Goal: Information Seeking & Learning: Learn about a topic

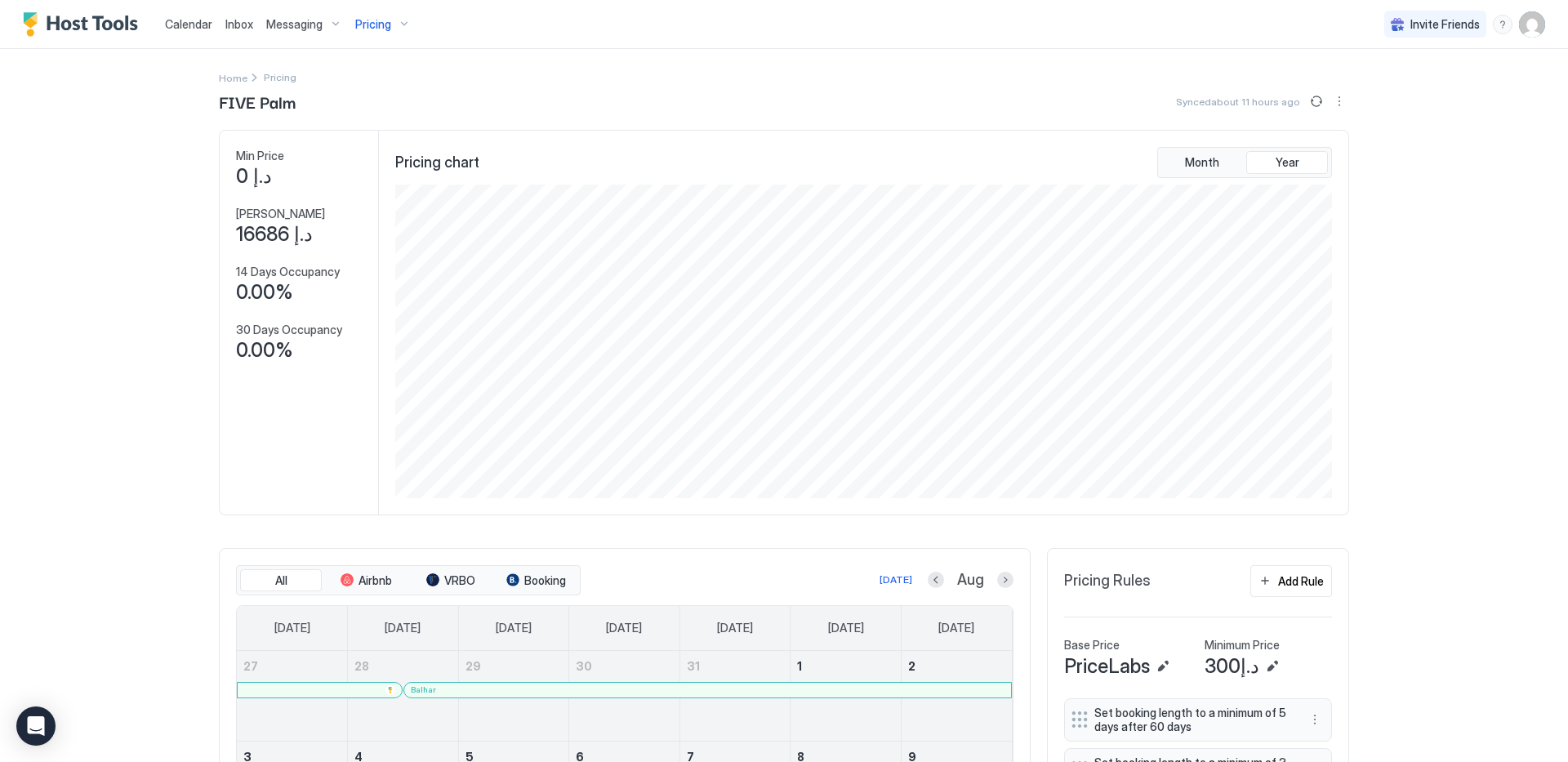
scroll to position [314, 940]
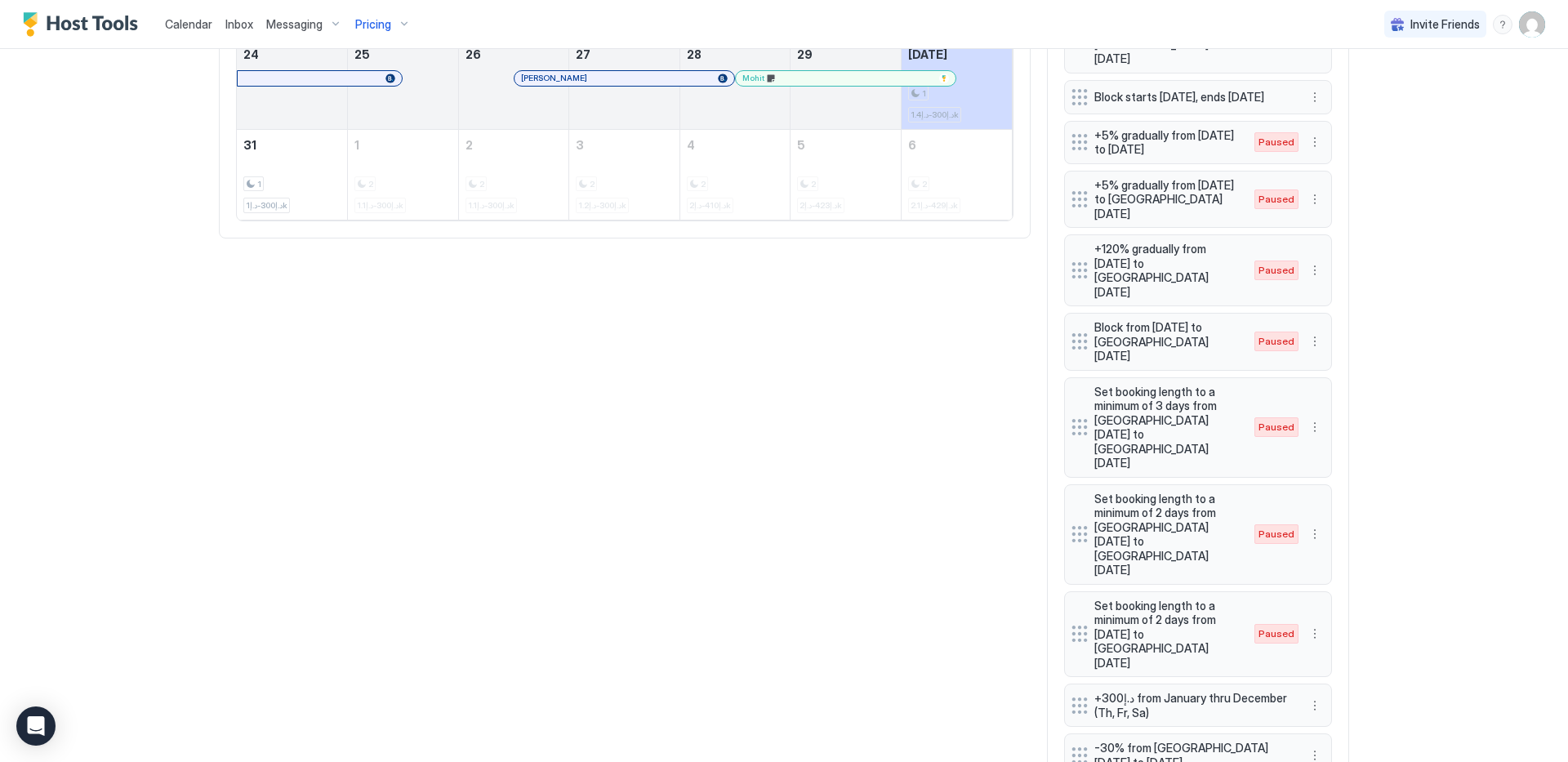
scroll to position [1211, 0]
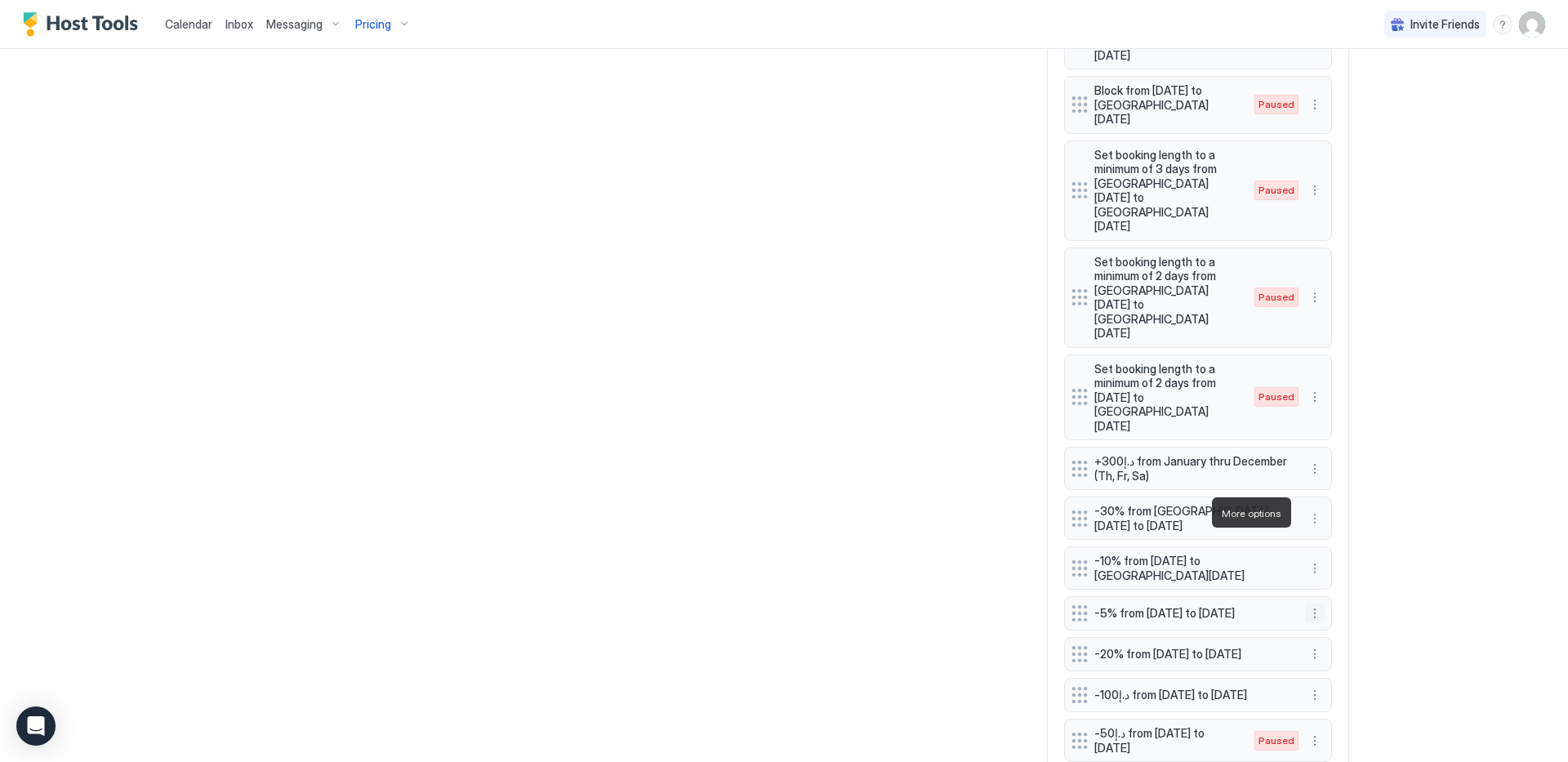
click at [1307, 604] on button "More options" at bounding box center [1315, 613] width 20 height 20
click at [1322, 537] on div "Edit" at bounding box center [1325, 535] width 36 height 12
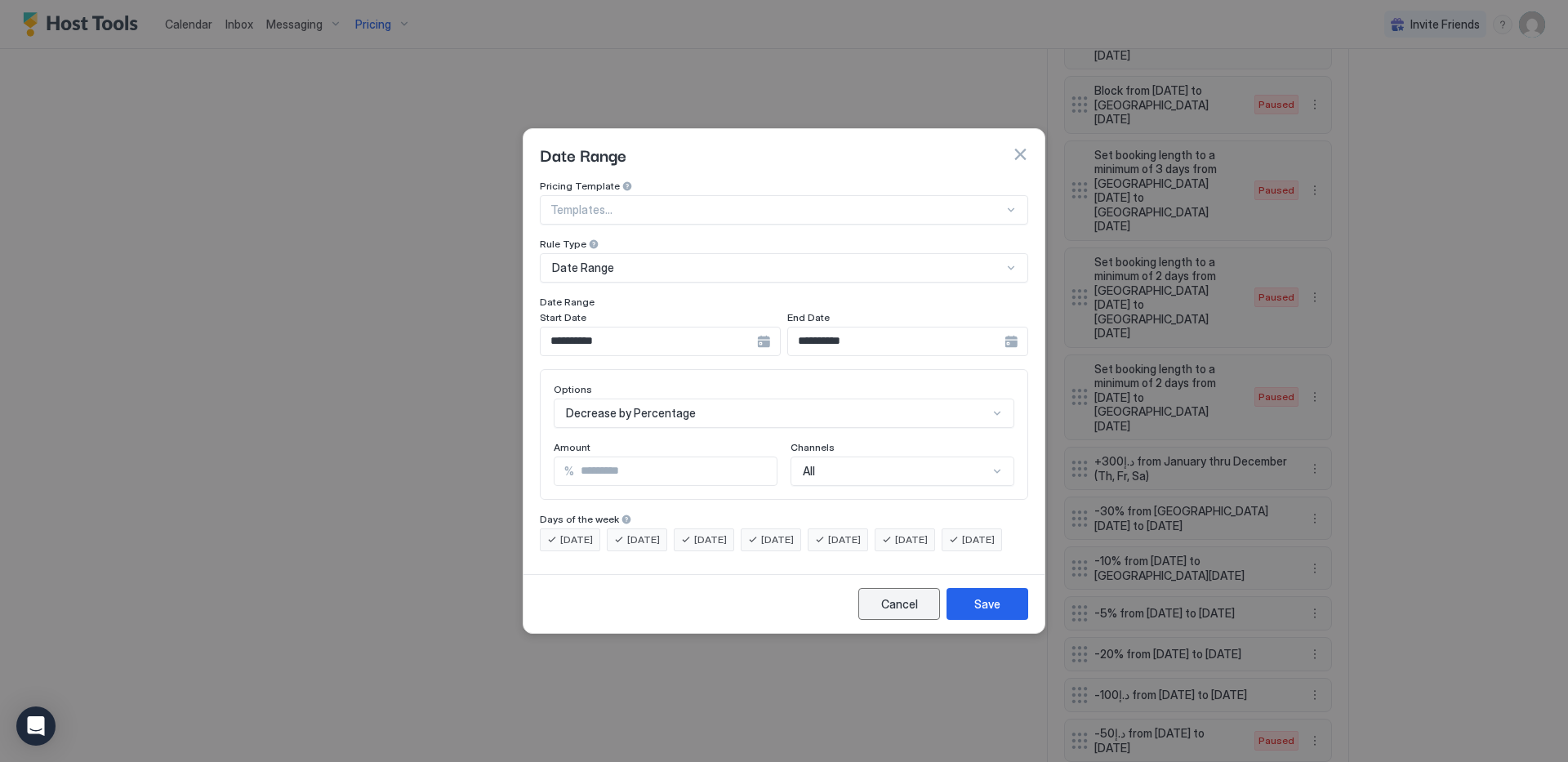
click at [887, 620] on button "Cancel" at bounding box center [899, 603] width 82 height 31
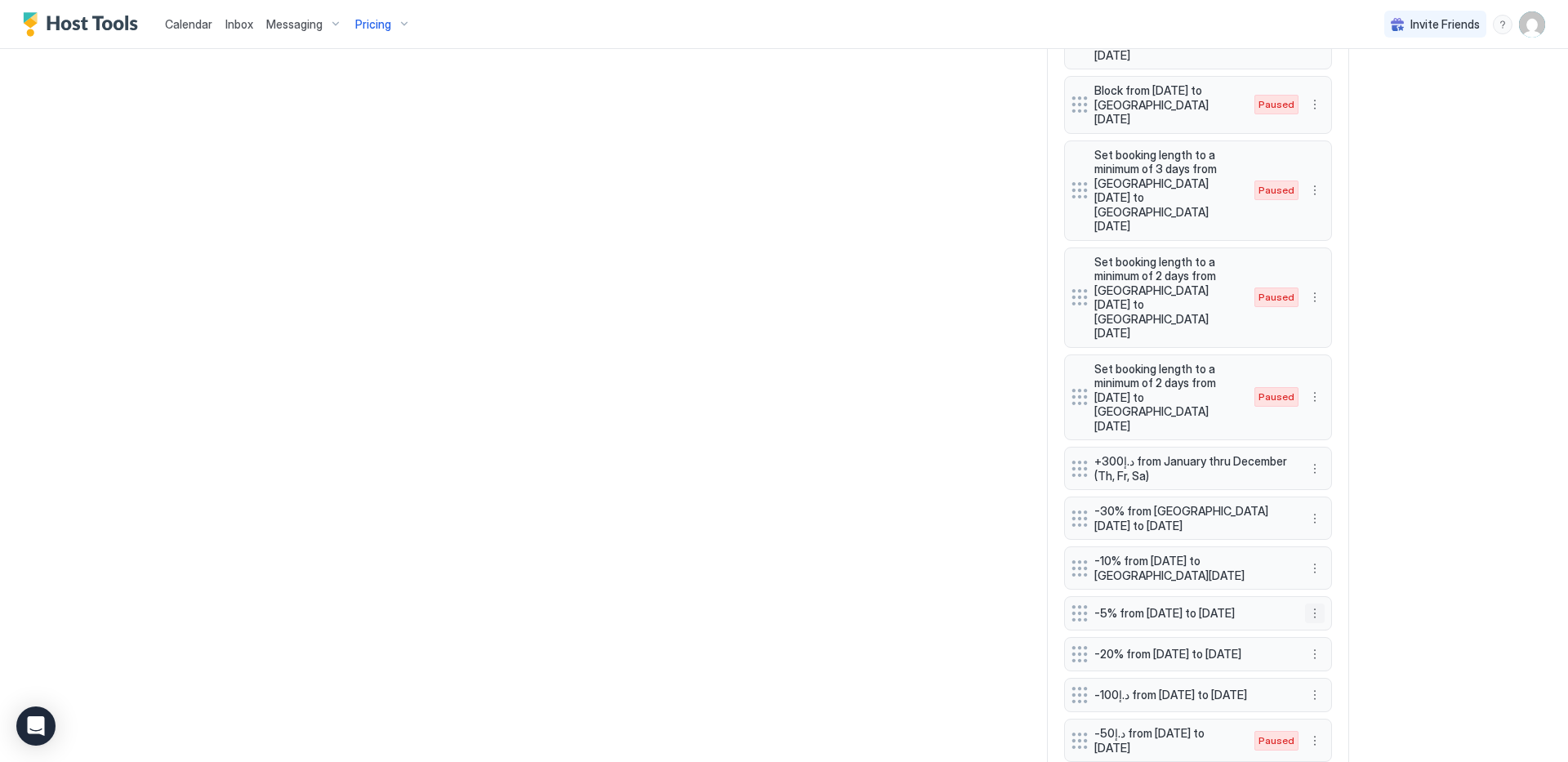
click at [1305, 604] on button "More options" at bounding box center [1315, 613] width 20 height 20
click at [1329, 554] on div "Pause" at bounding box center [1331, 561] width 61 height 26
click at [1305, 559] on button "More options" at bounding box center [1315, 568] width 20 height 20
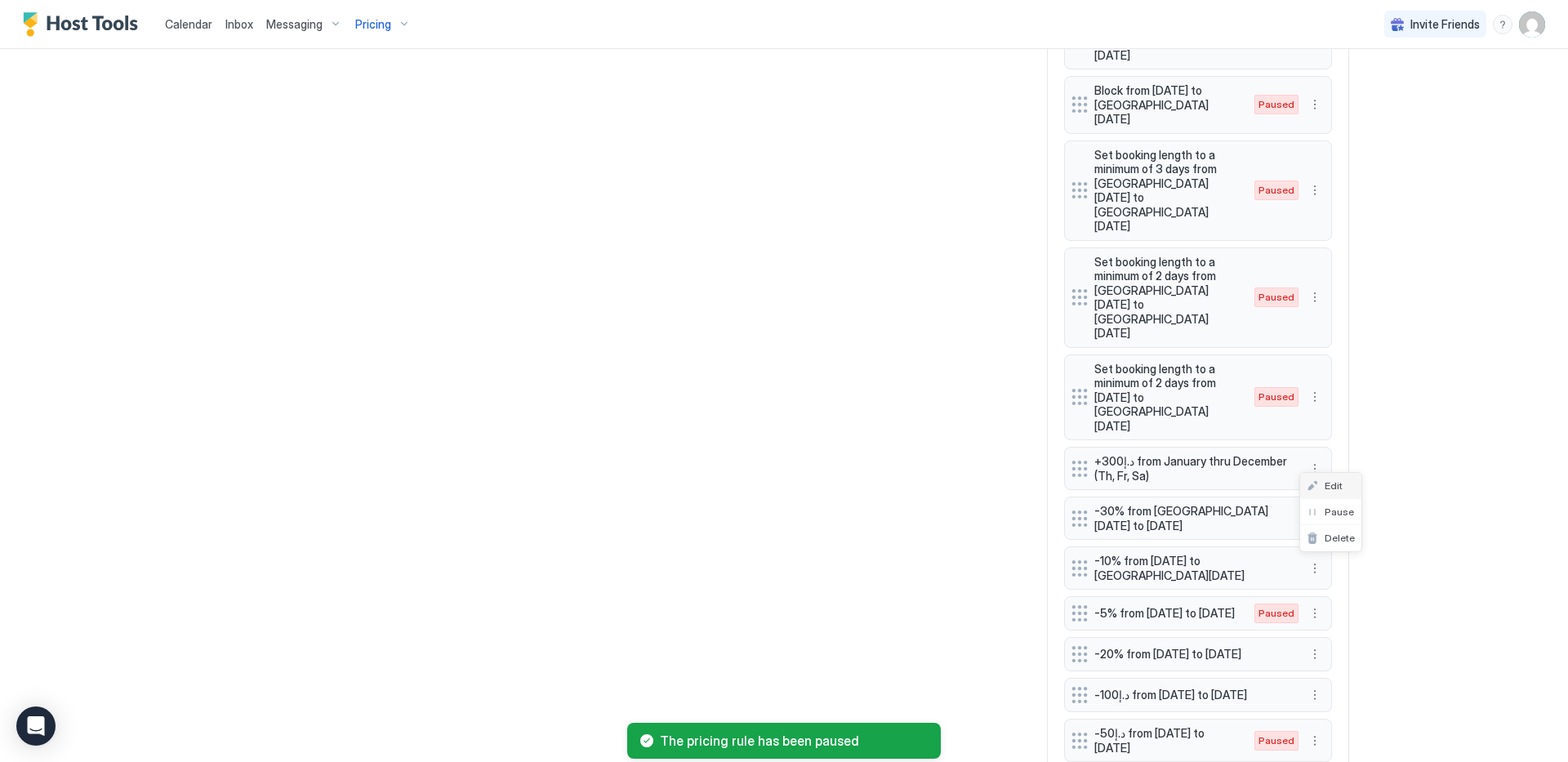
click at [1315, 481] on div "Edit" at bounding box center [1325, 486] width 36 height 12
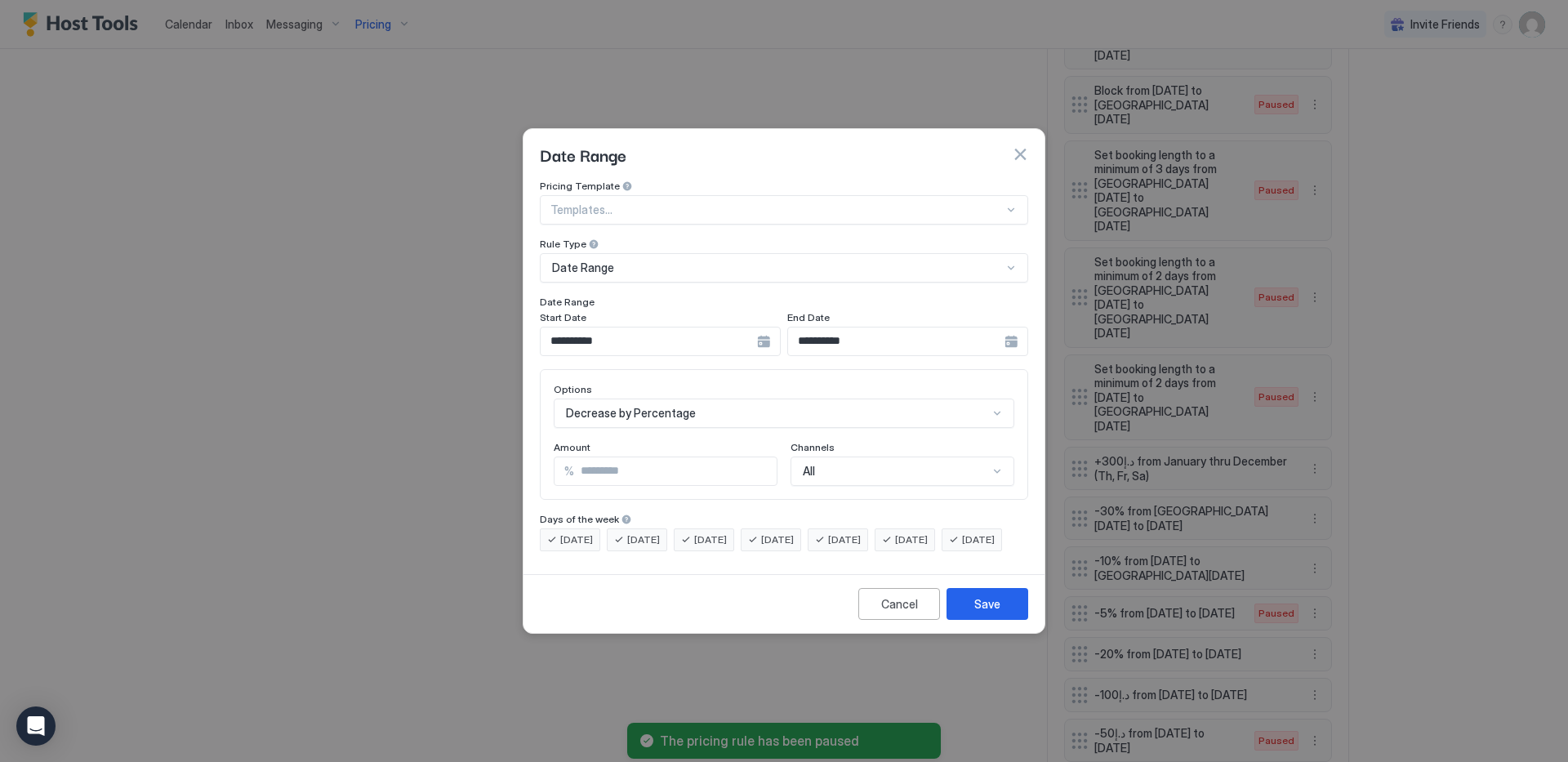
click at [616, 328] on input "**********" at bounding box center [649, 341] width 216 height 28
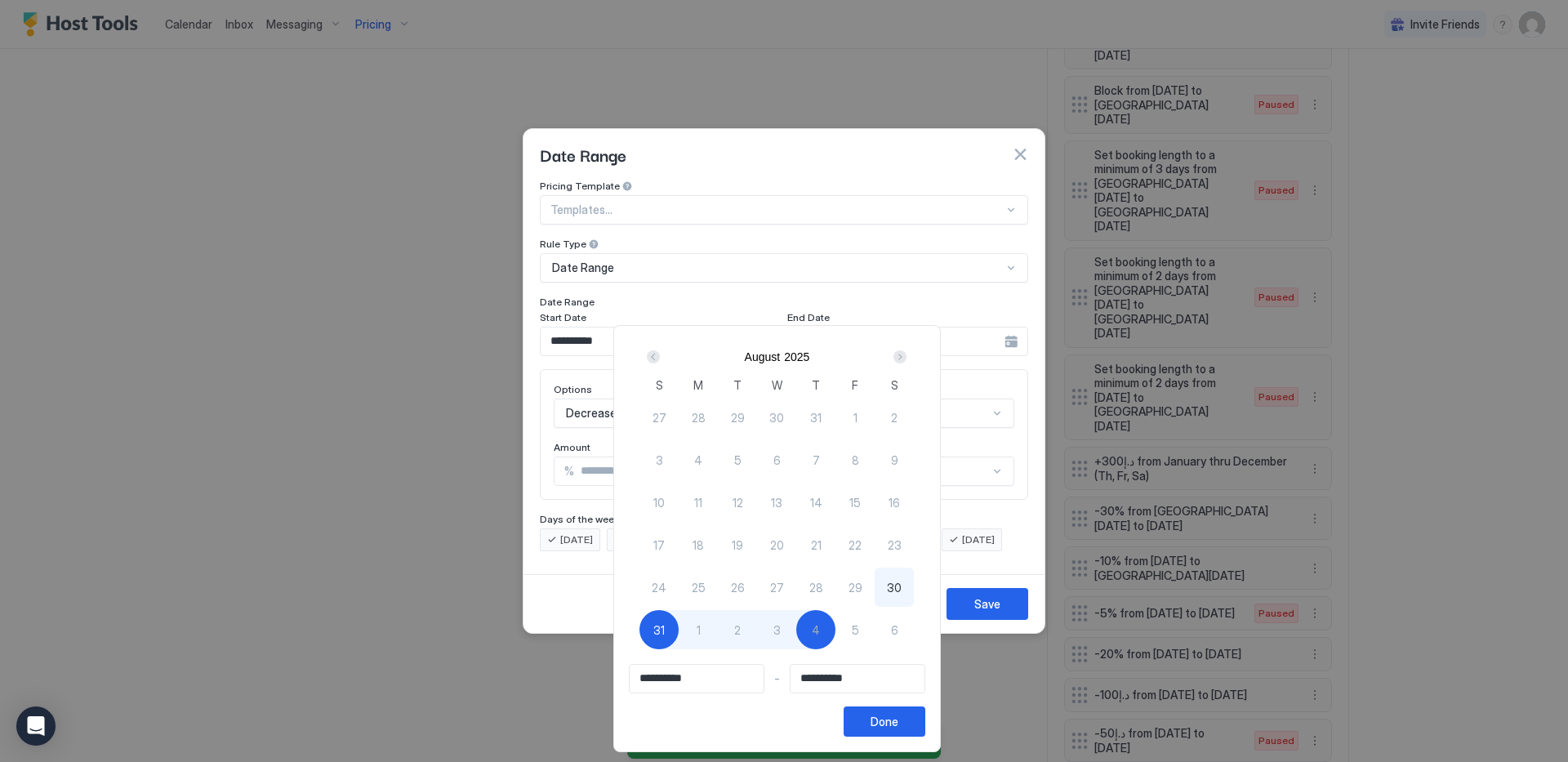
click at [900, 580] on span "30" at bounding box center [894, 588] width 14 height 17
type input "**********"
click at [885, 719] on div "Done" at bounding box center [884, 721] width 28 height 17
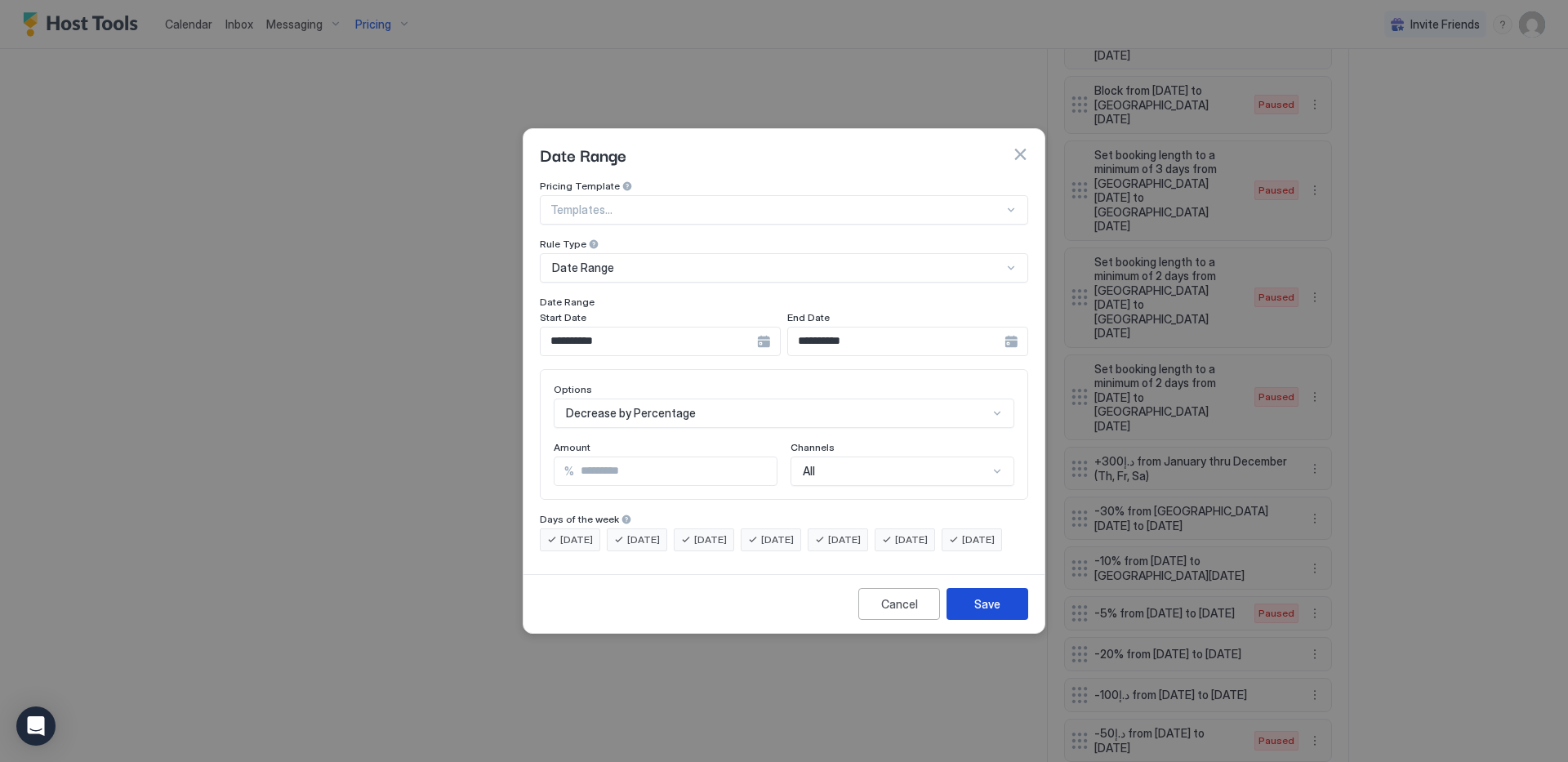
click at [997, 612] on div "Save" at bounding box center [987, 604] width 26 height 17
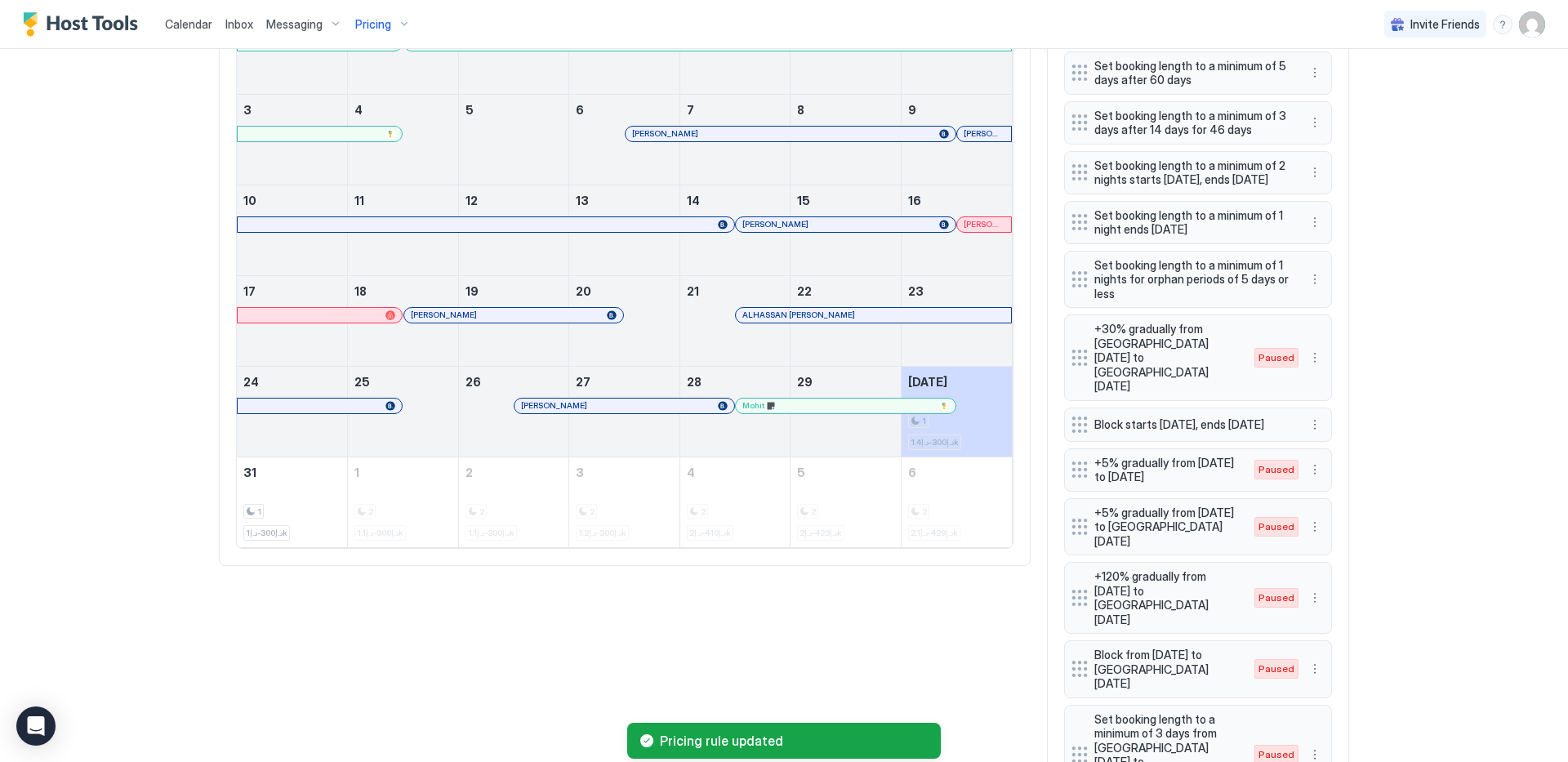
scroll to position [0, 0]
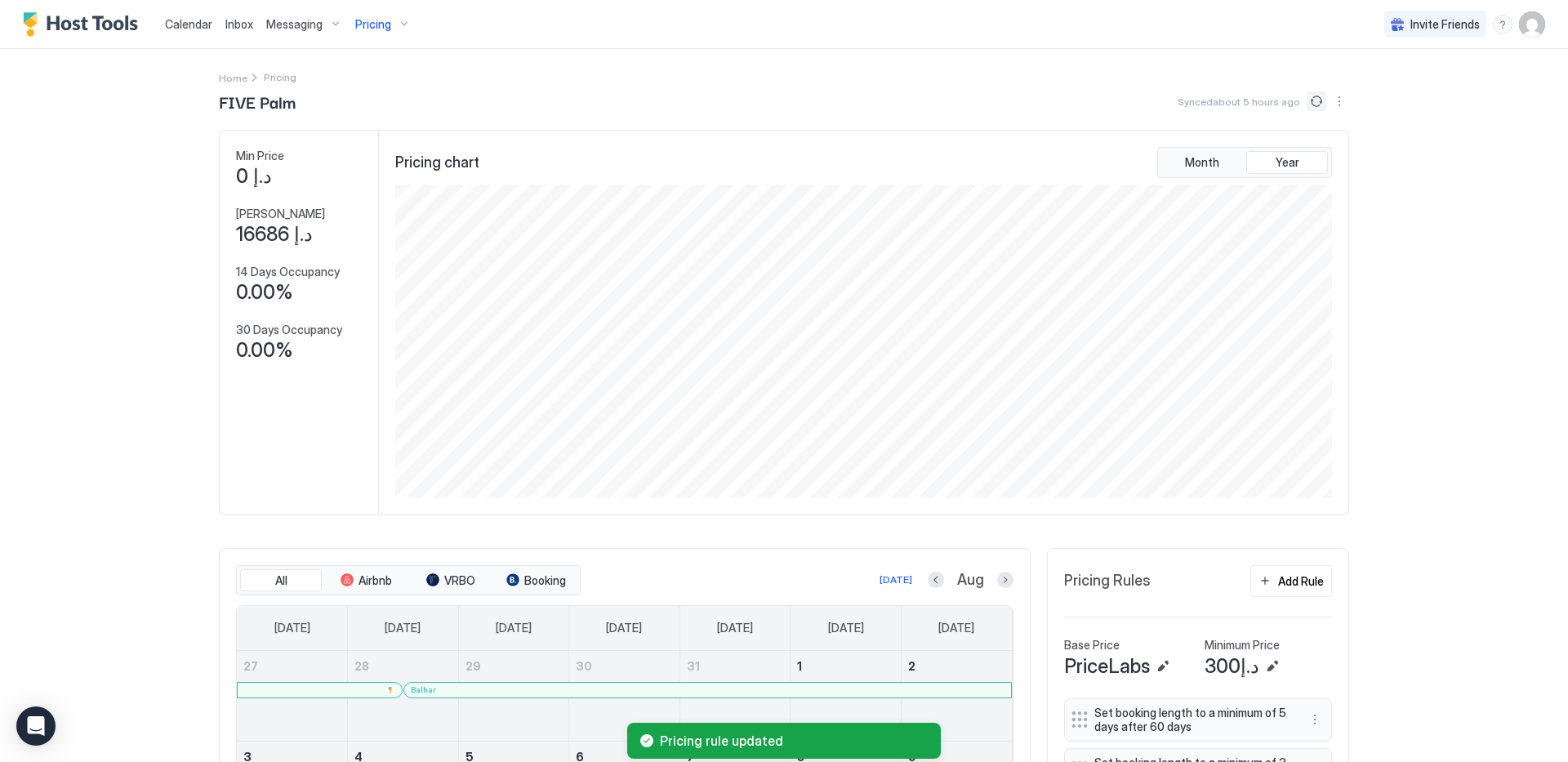
click at [1307, 105] on button "Sync prices" at bounding box center [1316, 101] width 20 height 20
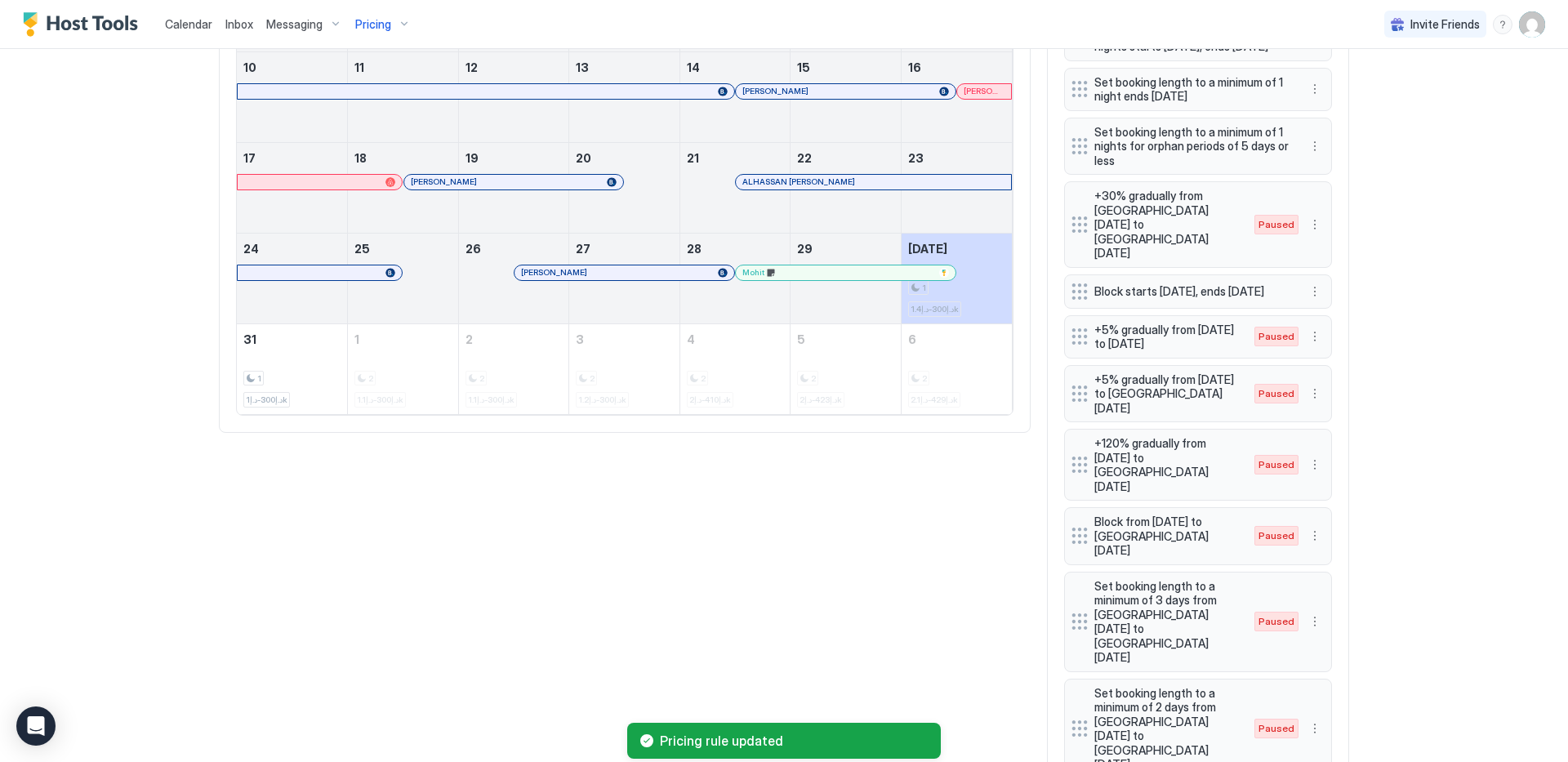
scroll to position [786, 0]
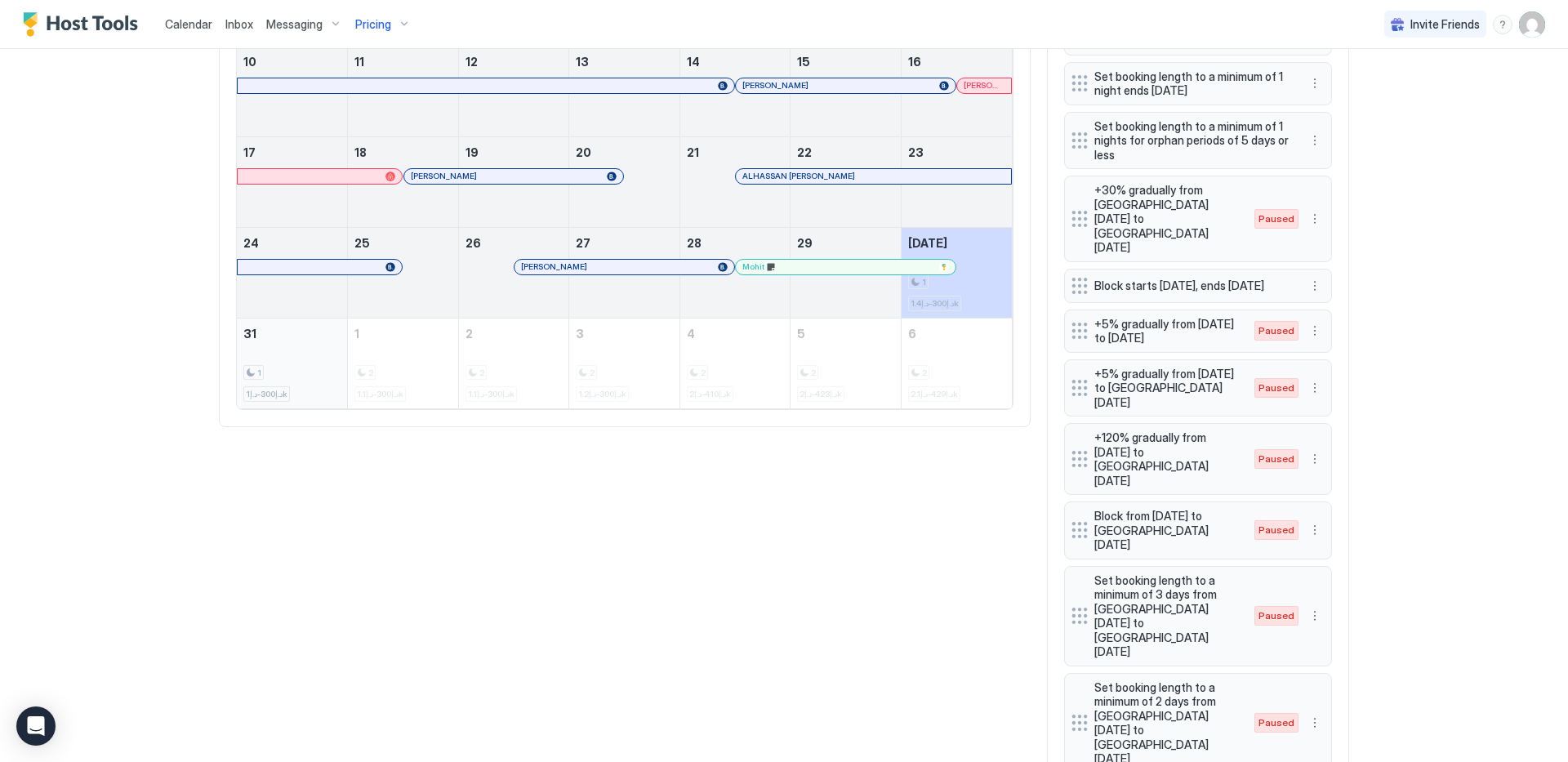
click at [316, 356] on div "1 د.إ300-د.إ1k" at bounding box center [292, 363] width 97 height 77
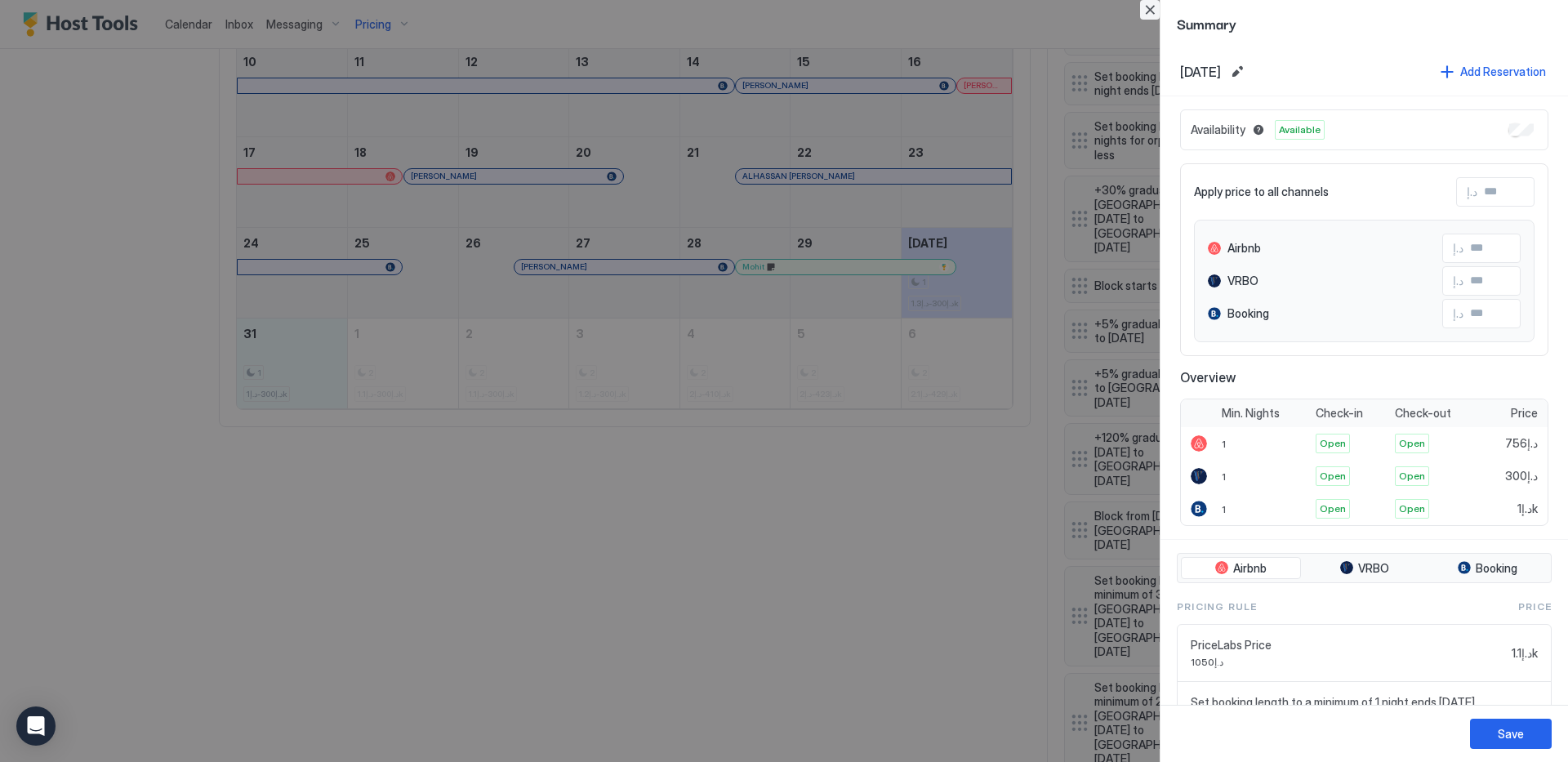
click at [1147, 7] on button "Close" at bounding box center [1150, 9] width 20 height 20
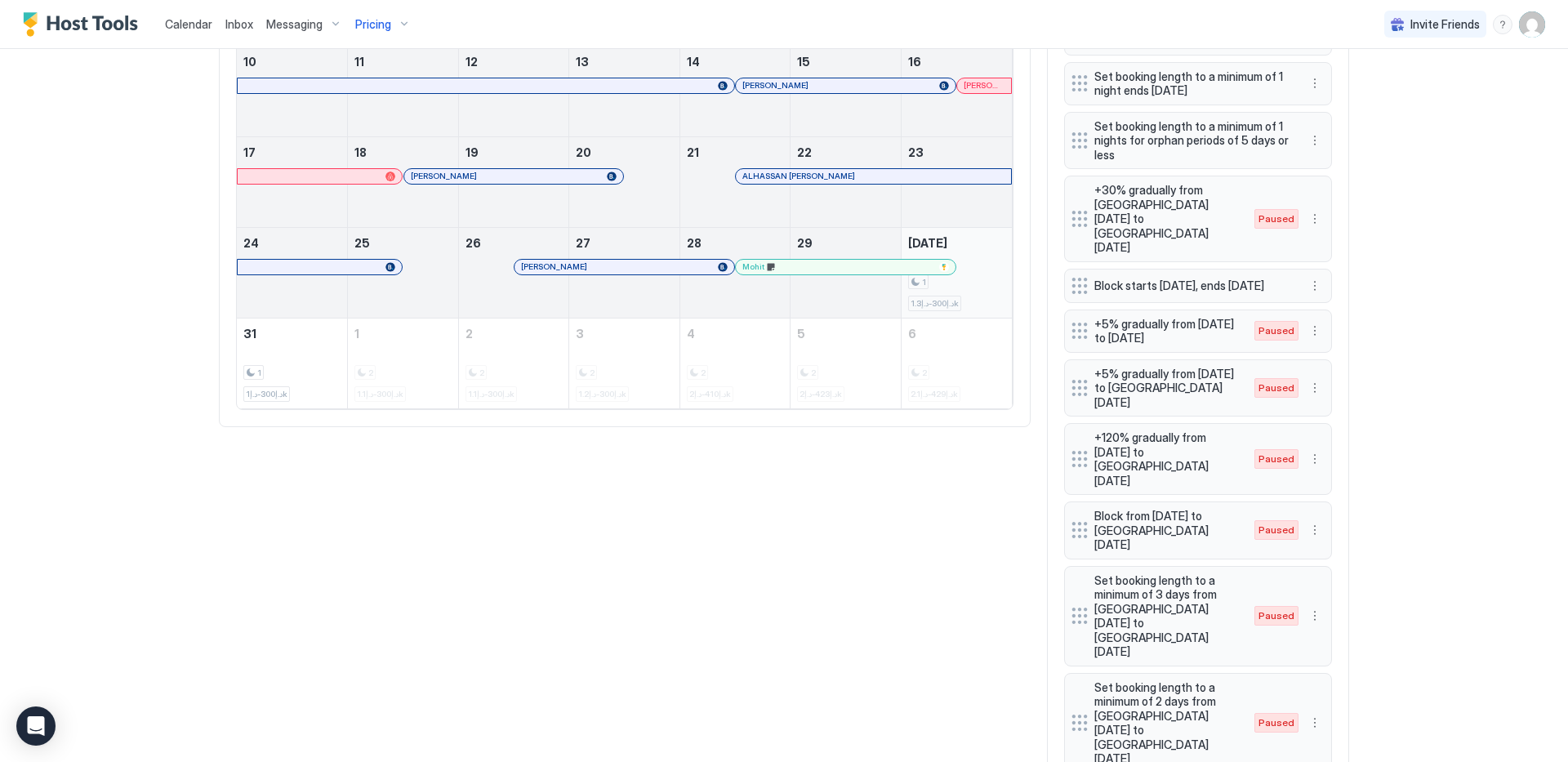
click at [980, 252] on div "1 د.إ300-د.إ1.3k" at bounding box center [957, 273] width 97 height 77
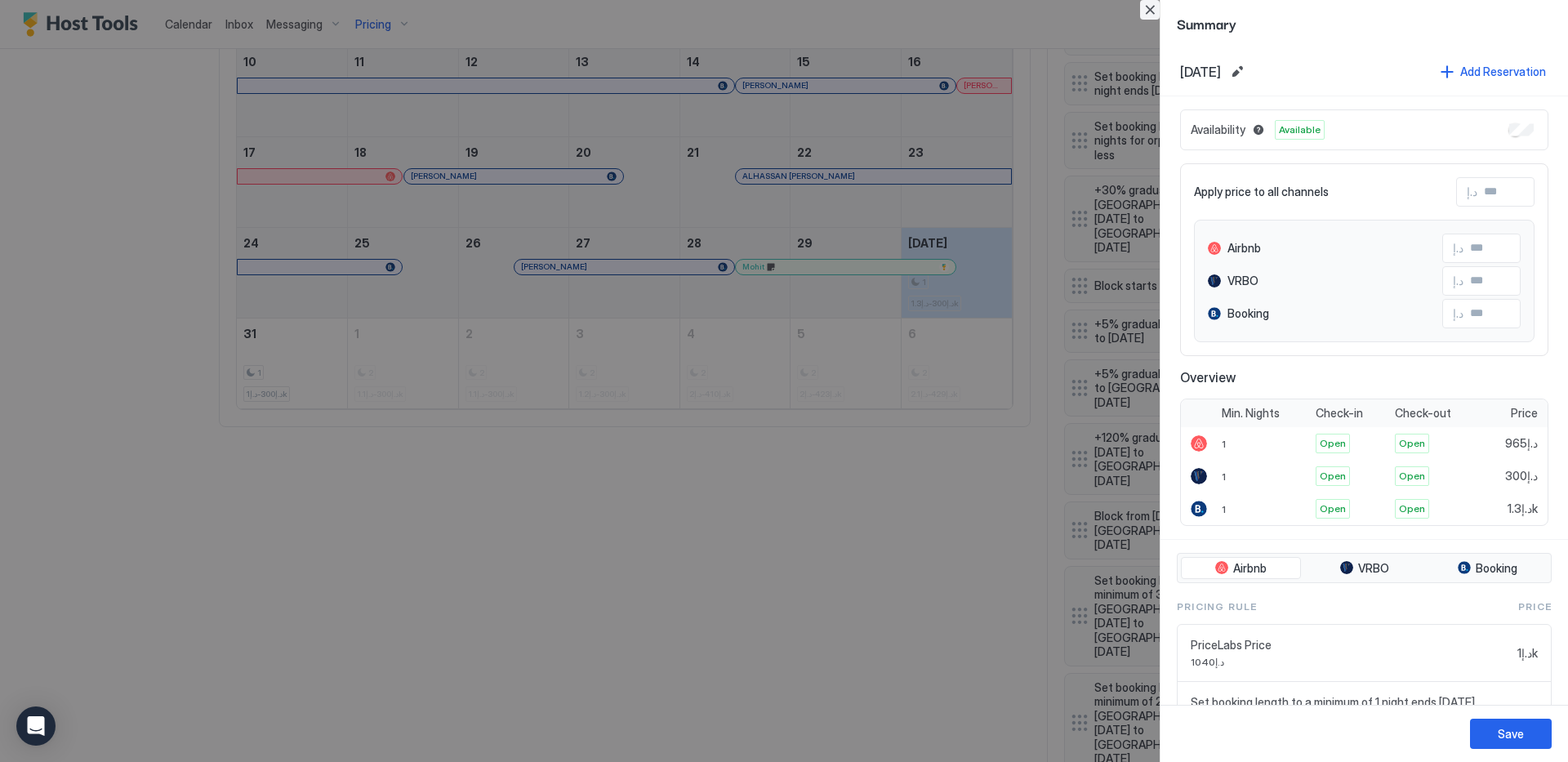
click at [1145, 4] on button "Close" at bounding box center [1150, 9] width 20 height 20
click at [1147, 9] on button "Close" at bounding box center [1150, 9] width 20 height 20
click at [1148, 11] on button "Close" at bounding box center [1150, 9] width 20 height 20
click at [1150, 10] on button "Close" at bounding box center [1150, 9] width 20 height 20
click at [889, 500] on div at bounding box center [784, 381] width 1568 height 762
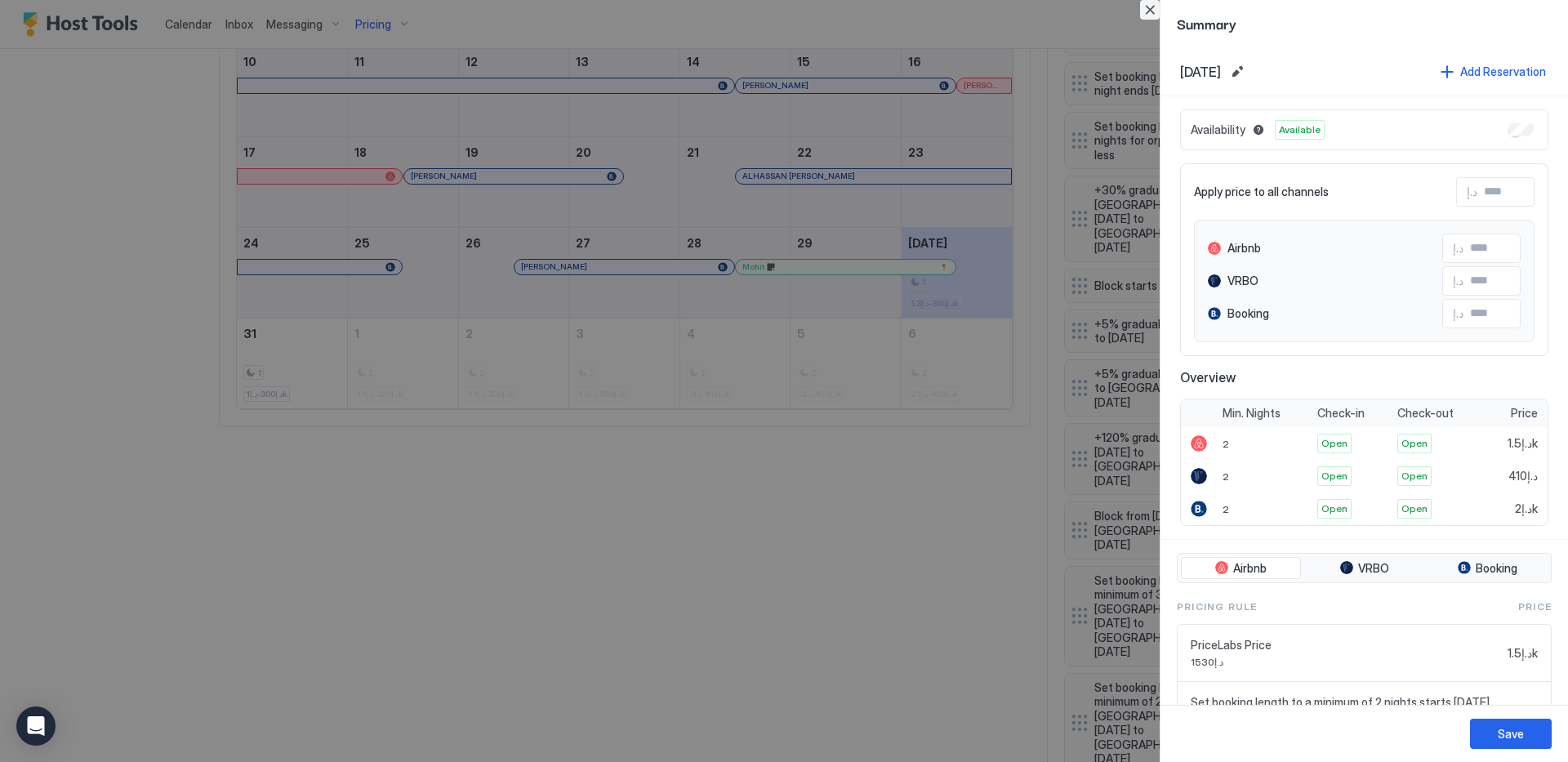
click at [1151, 12] on button "Close" at bounding box center [1150, 9] width 20 height 20
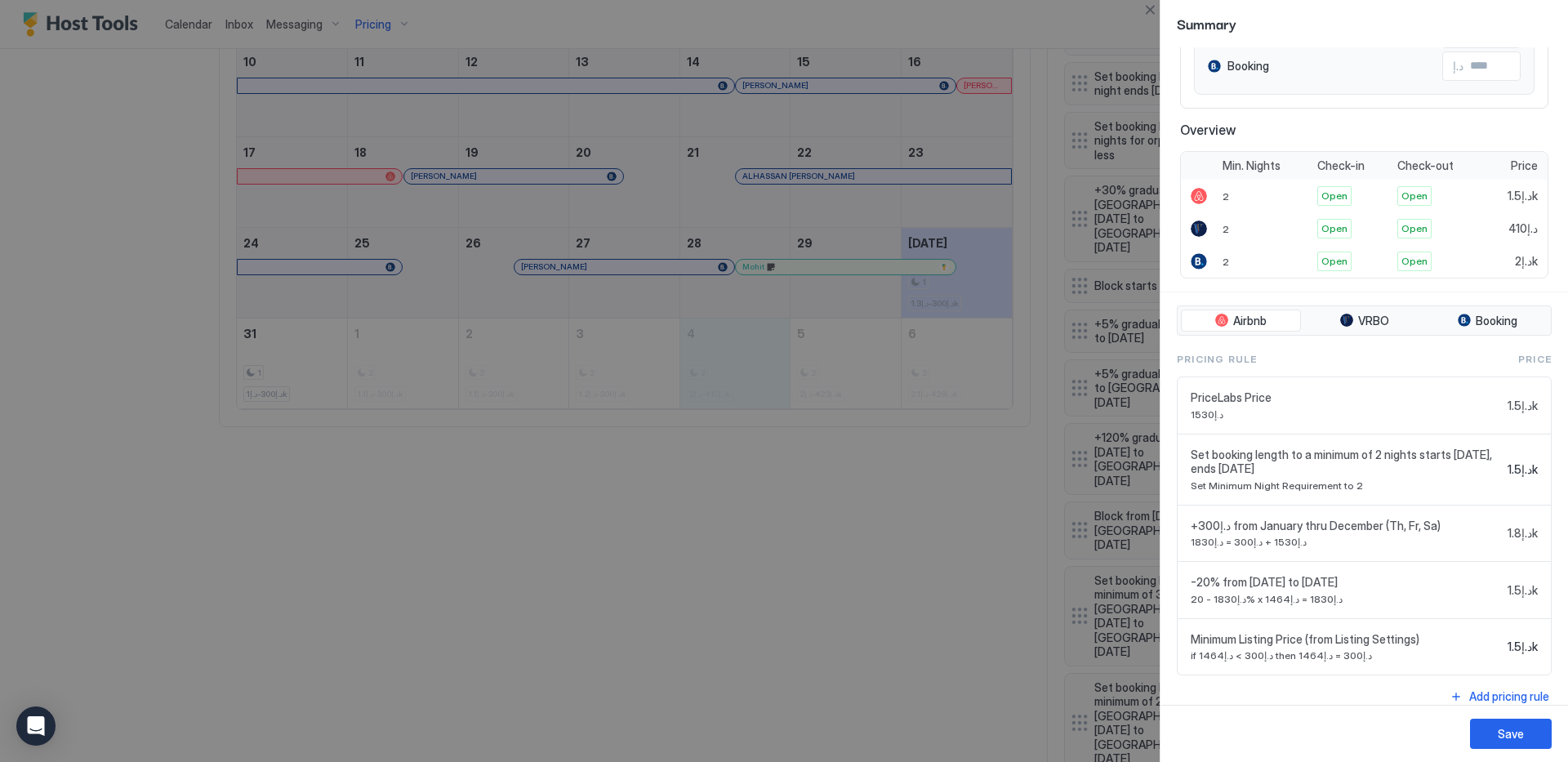
scroll to position [249, 0]
click at [1159, 4] on button "Close" at bounding box center [1150, 9] width 20 height 20
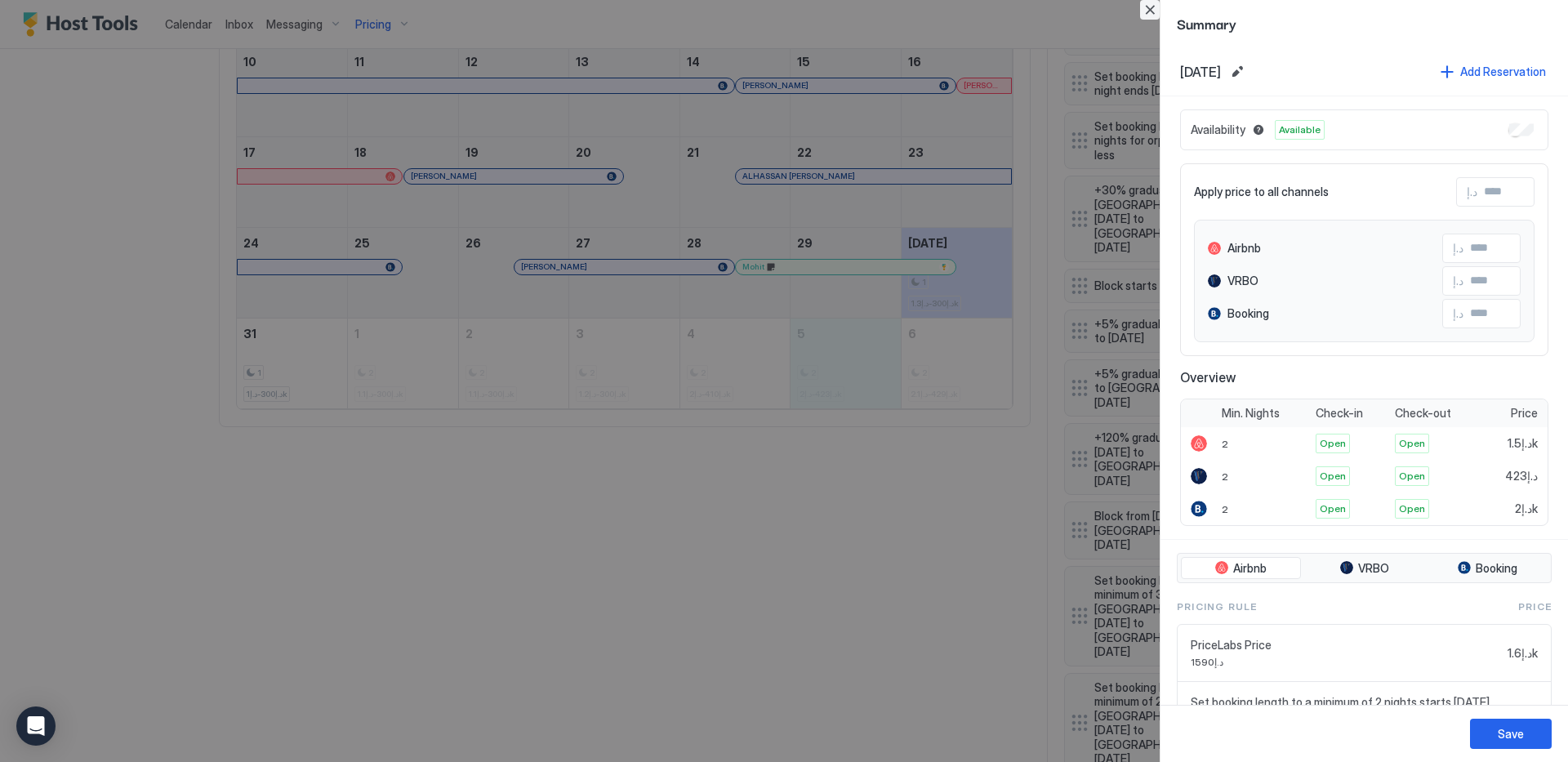
click at [1154, 9] on button "Close" at bounding box center [1150, 9] width 20 height 20
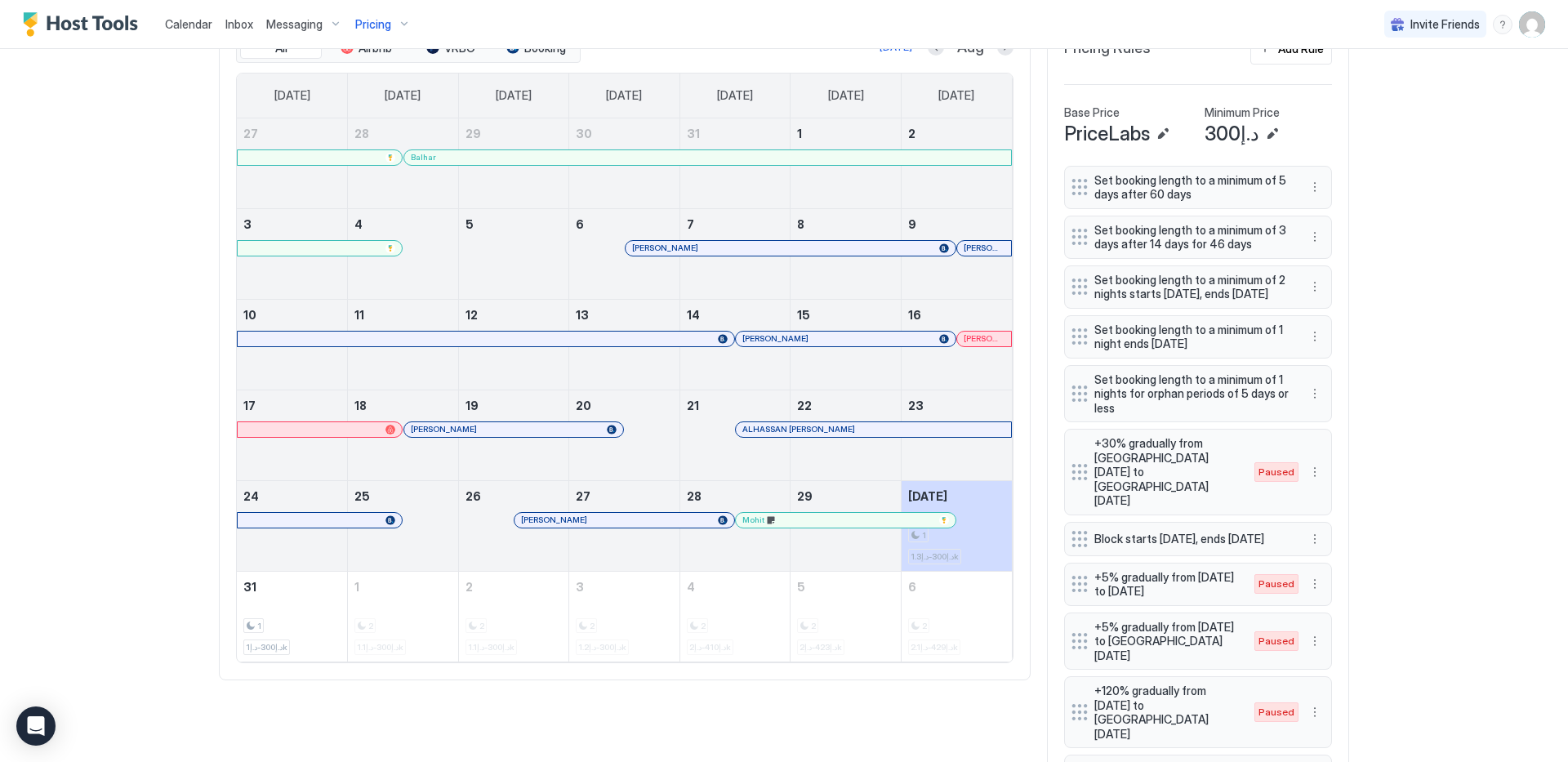
scroll to position [505, 0]
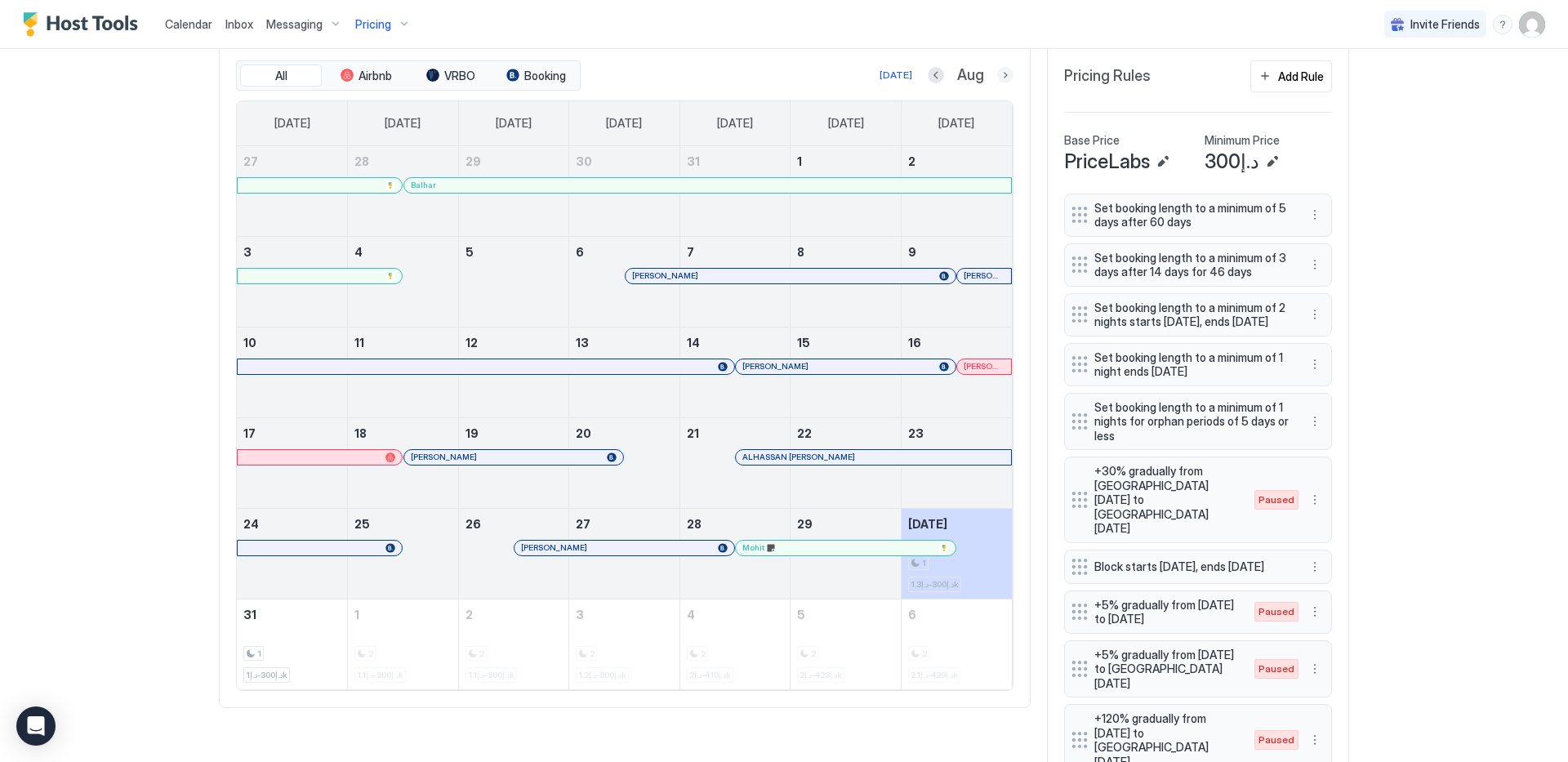
click at [999, 76] on button "Next month" at bounding box center [1005, 75] width 16 height 16
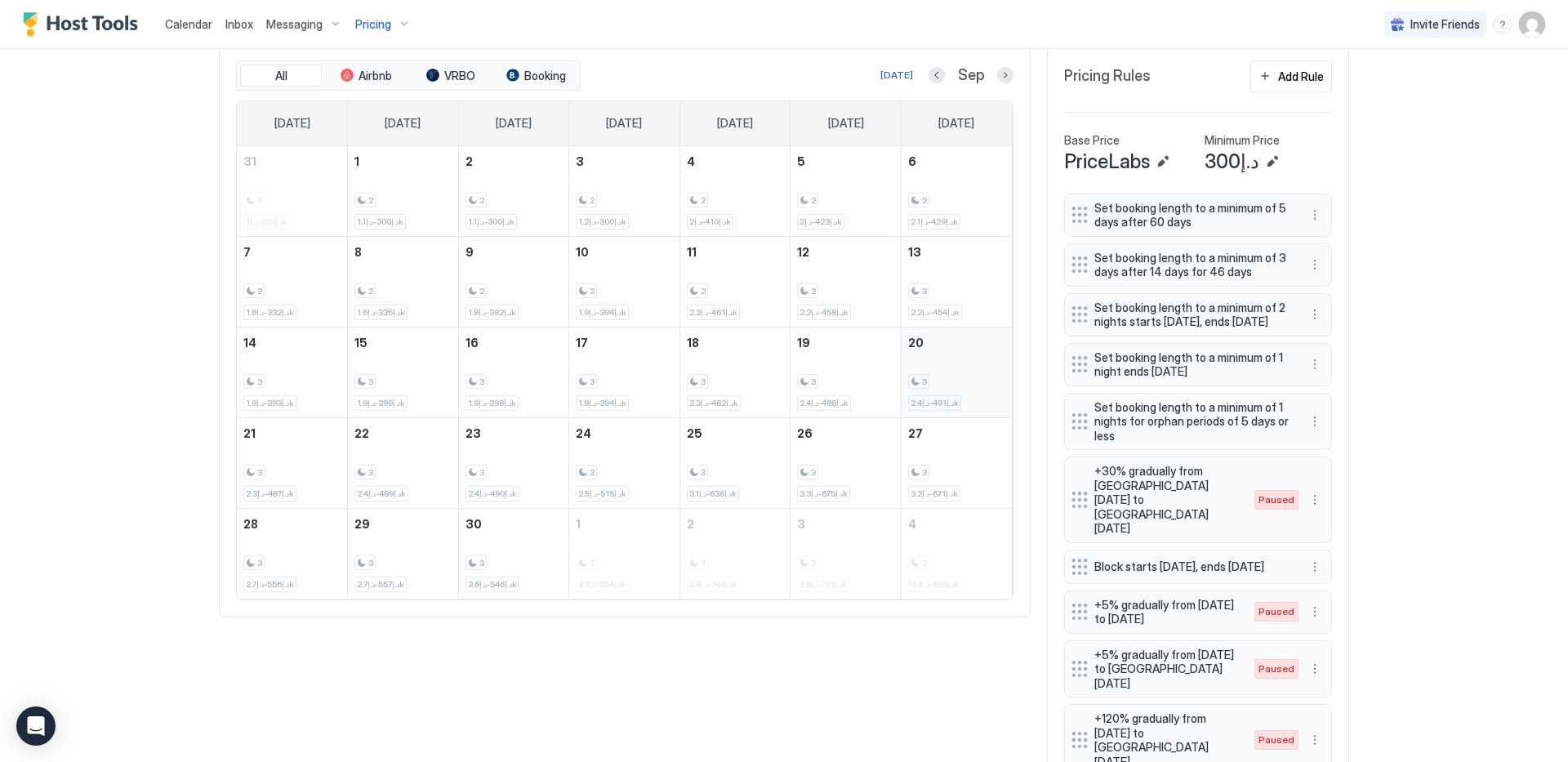
click at [945, 361] on div "3 د.إ491-د.إ2.4k" at bounding box center [957, 372] width 97 height 77
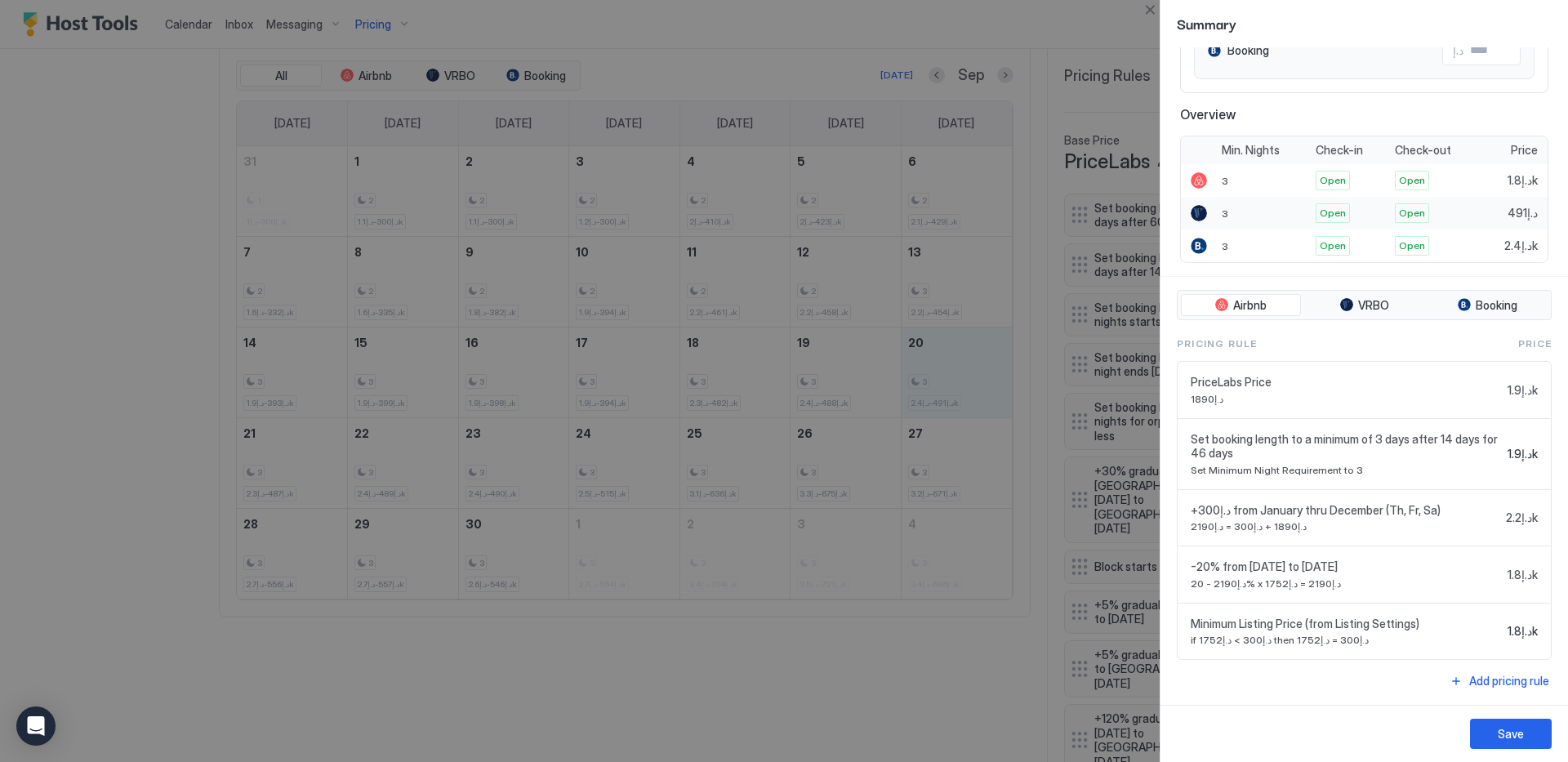
scroll to position [0, 0]
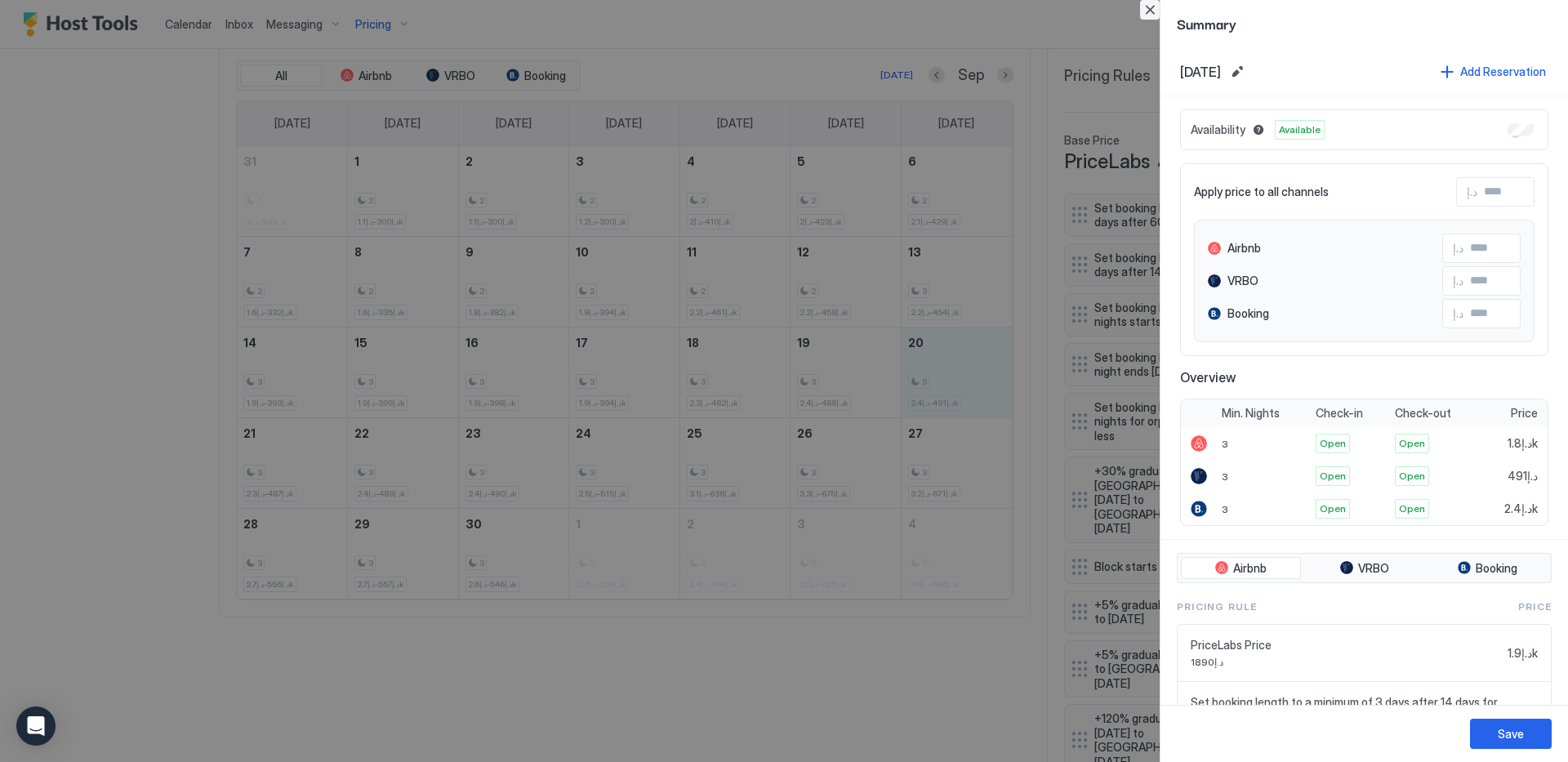
click at [1150, 10] on button "Close" at bounding box center [1150, 9] width 20 height 20
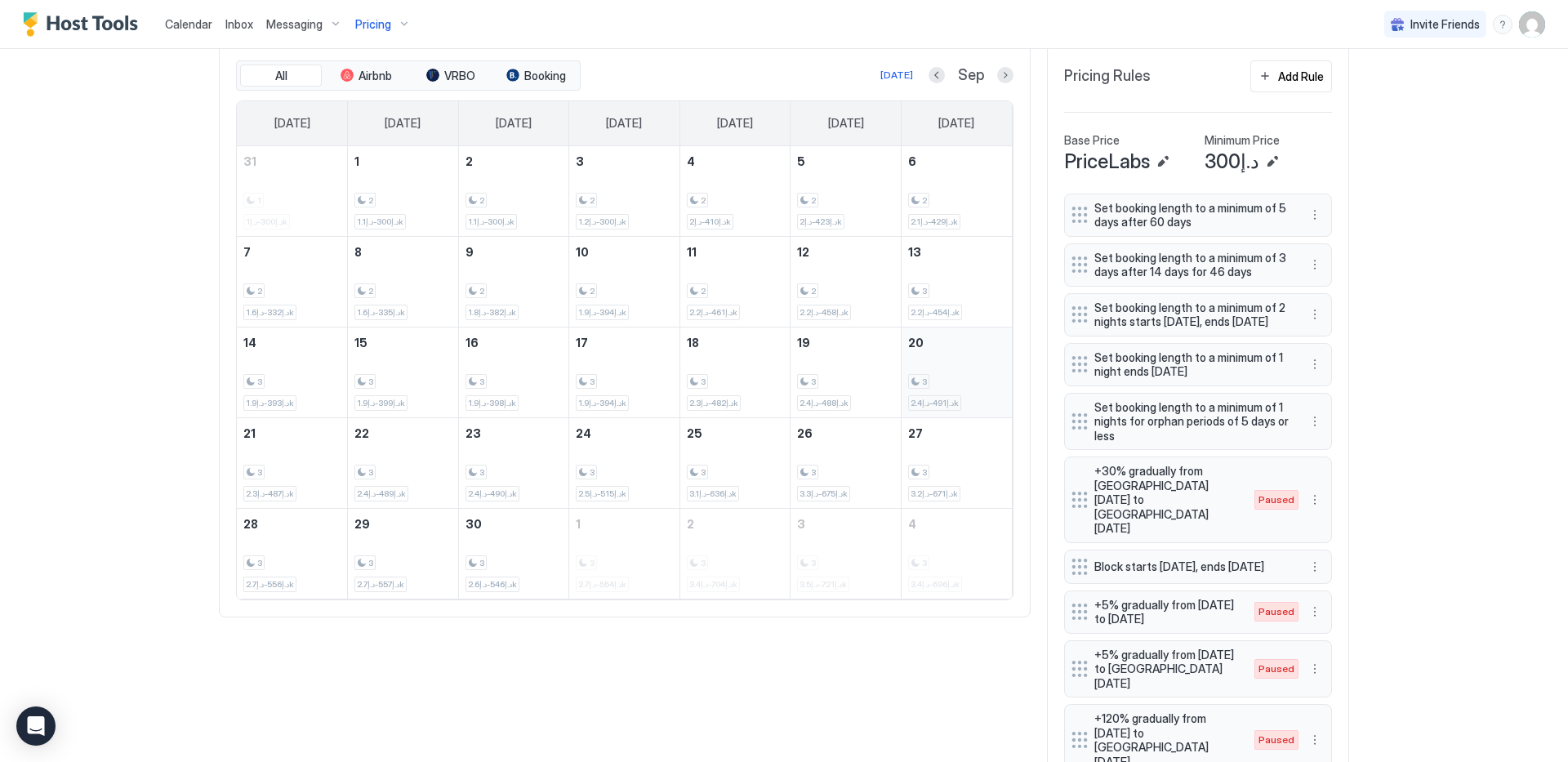
click at [969, 348] on div "3 د.إ491-د.إ2.4k" at bounding box center [957, 372] width 97 height 77
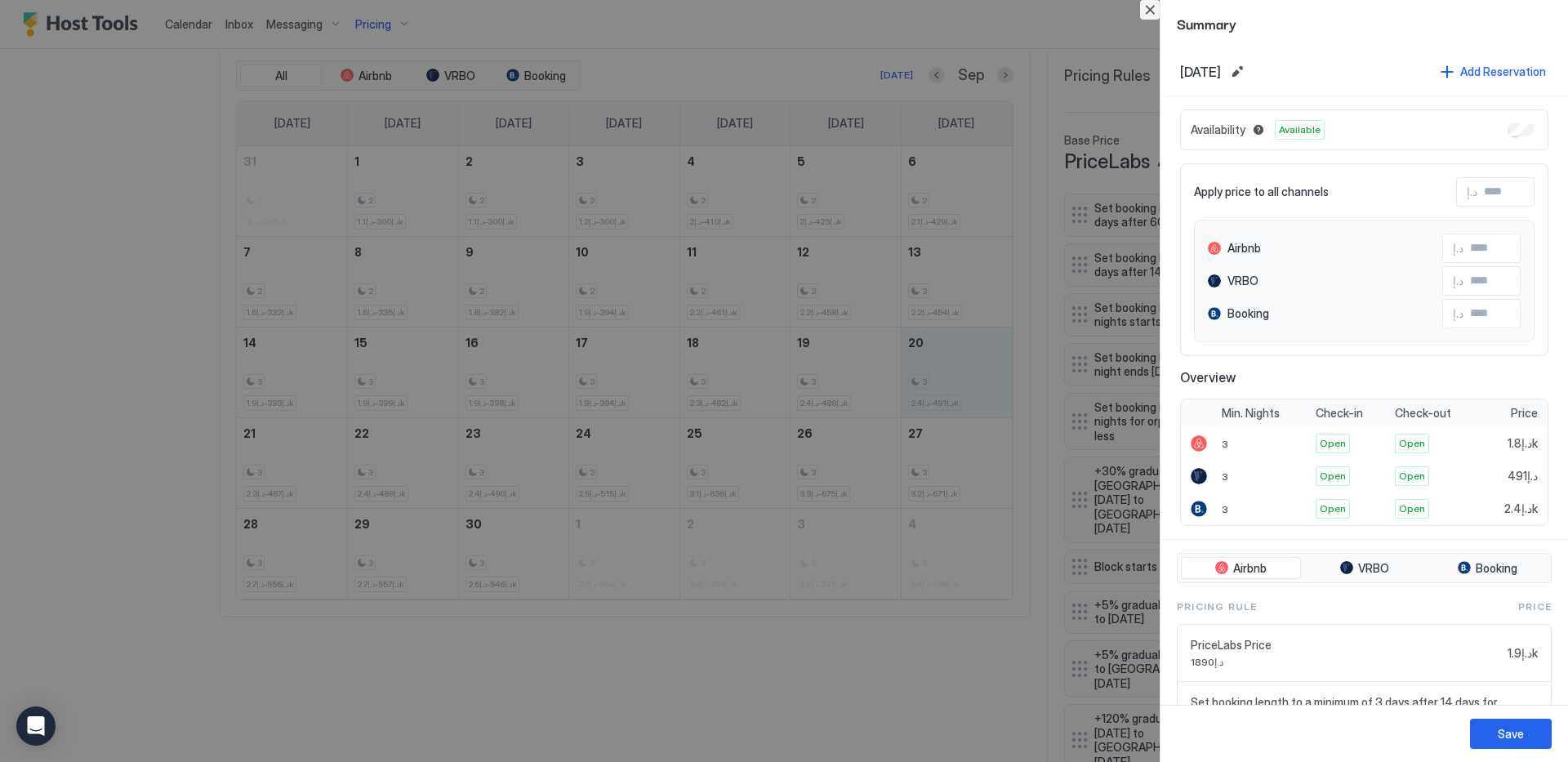
click at [1149, 9] on button "Close" at bounding box center [1150, 9] width 20 height 20
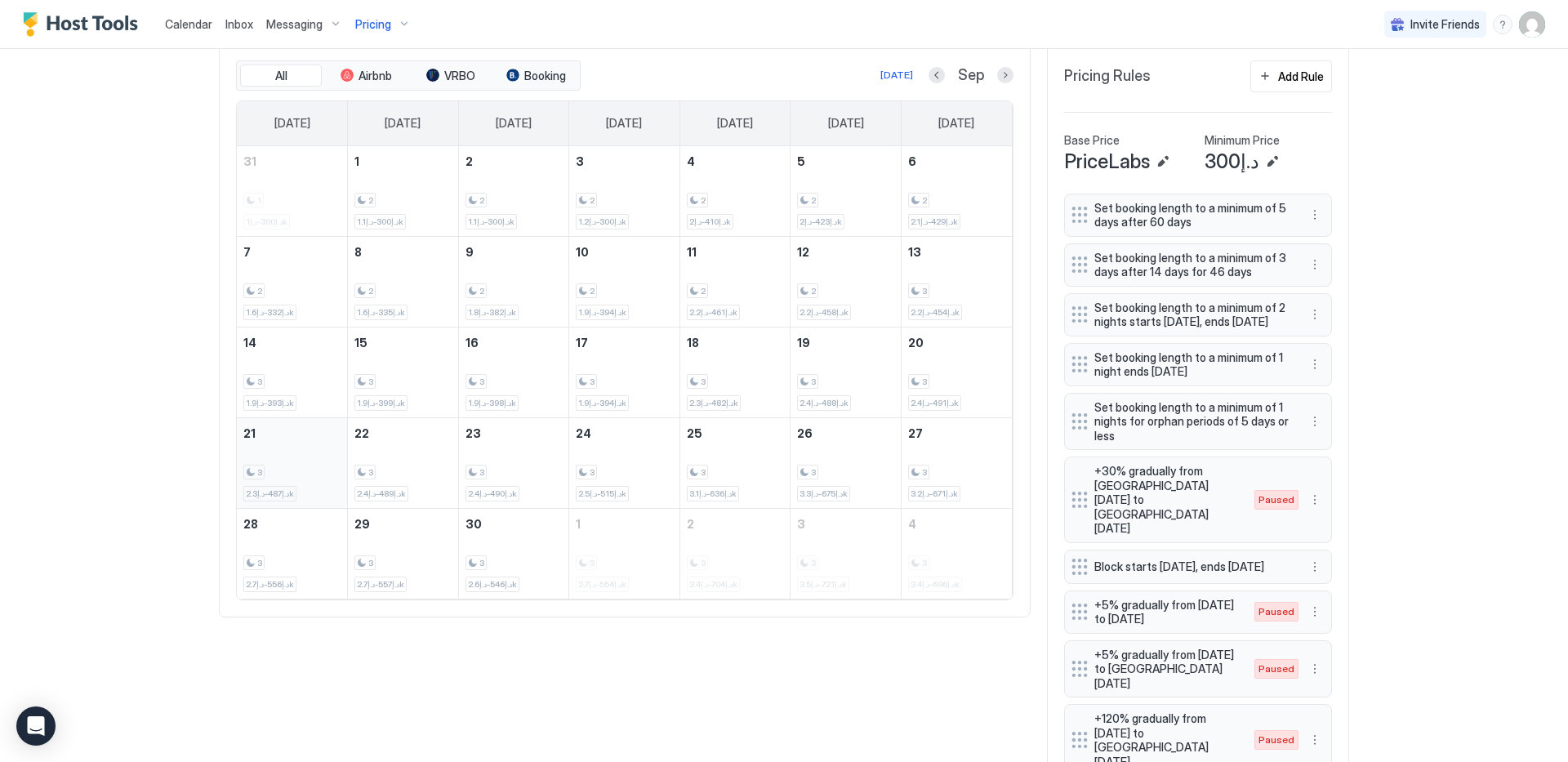
click at [304, 457] on div "3 د.إ487-د.إ2.3k" at bounding box center [292, 463] width 97 height 77
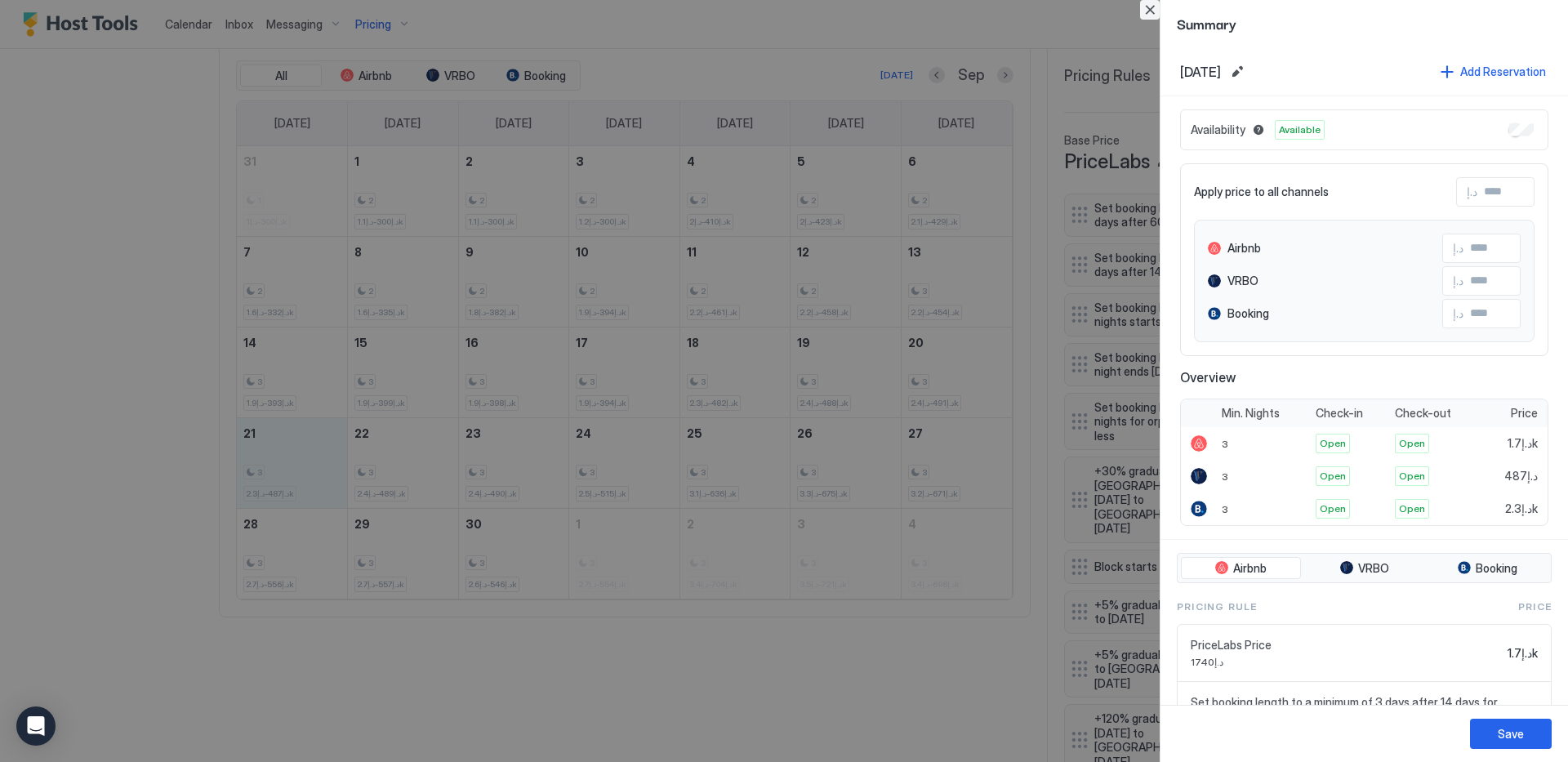
click at [1145, 5] on button "Close" at bounding box center [1150, 9] width 20 height 20
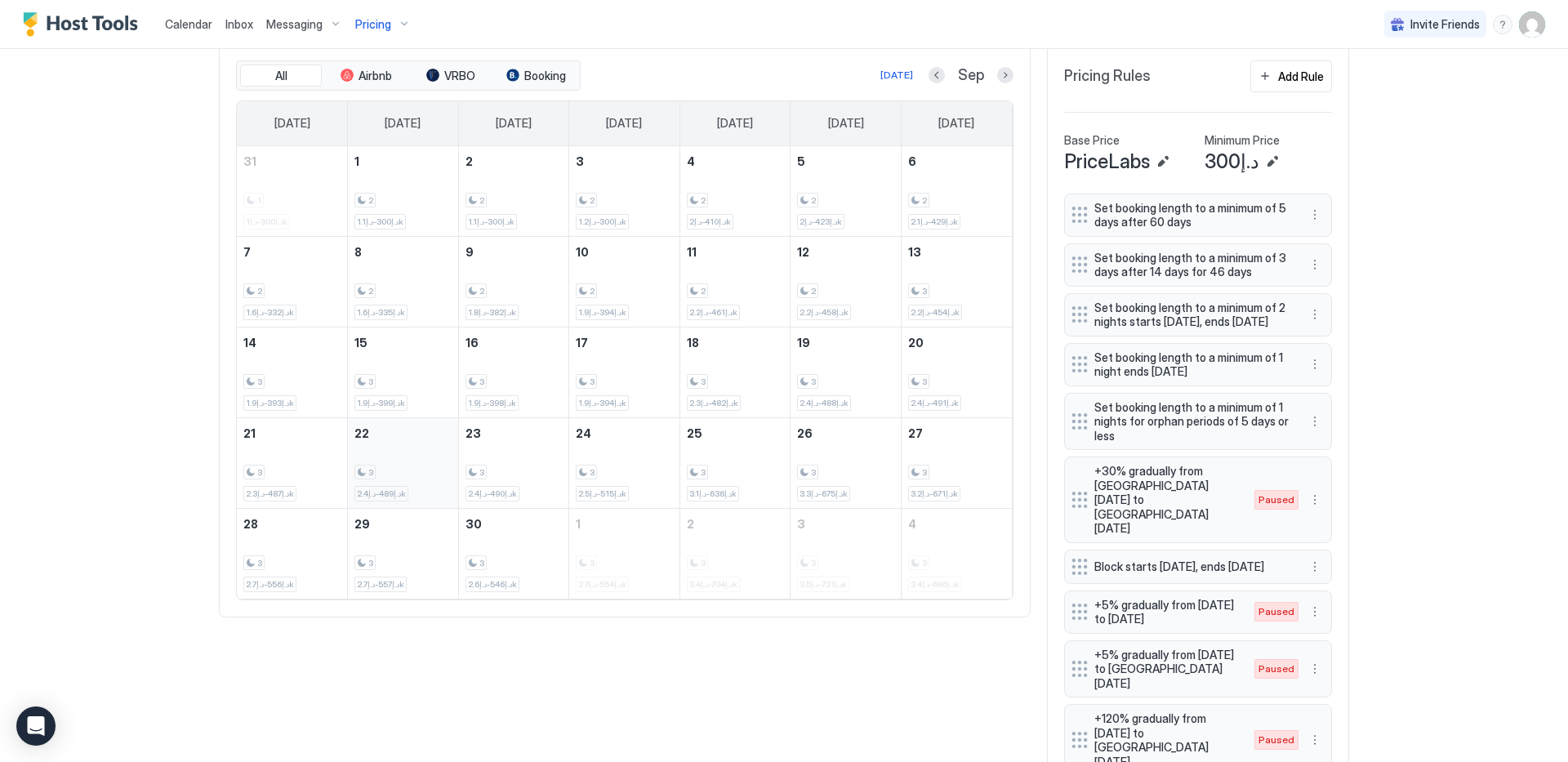
click at [418, 466] on div "3" at bounding box center [403, 472] width 97 height 15
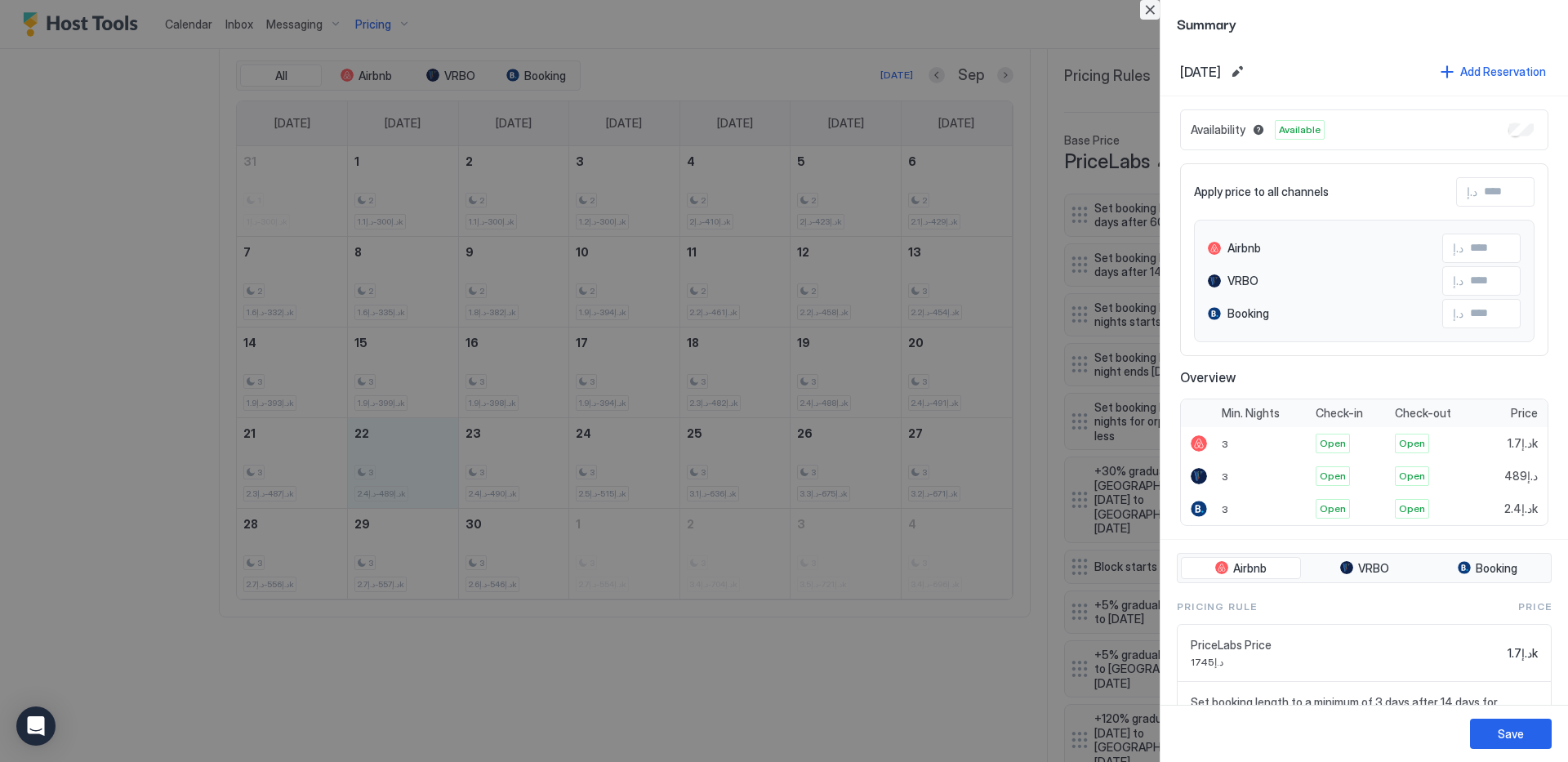
click at [1156, 9] on button "Close" at bounding box center [1150, 9] width 20 height 20
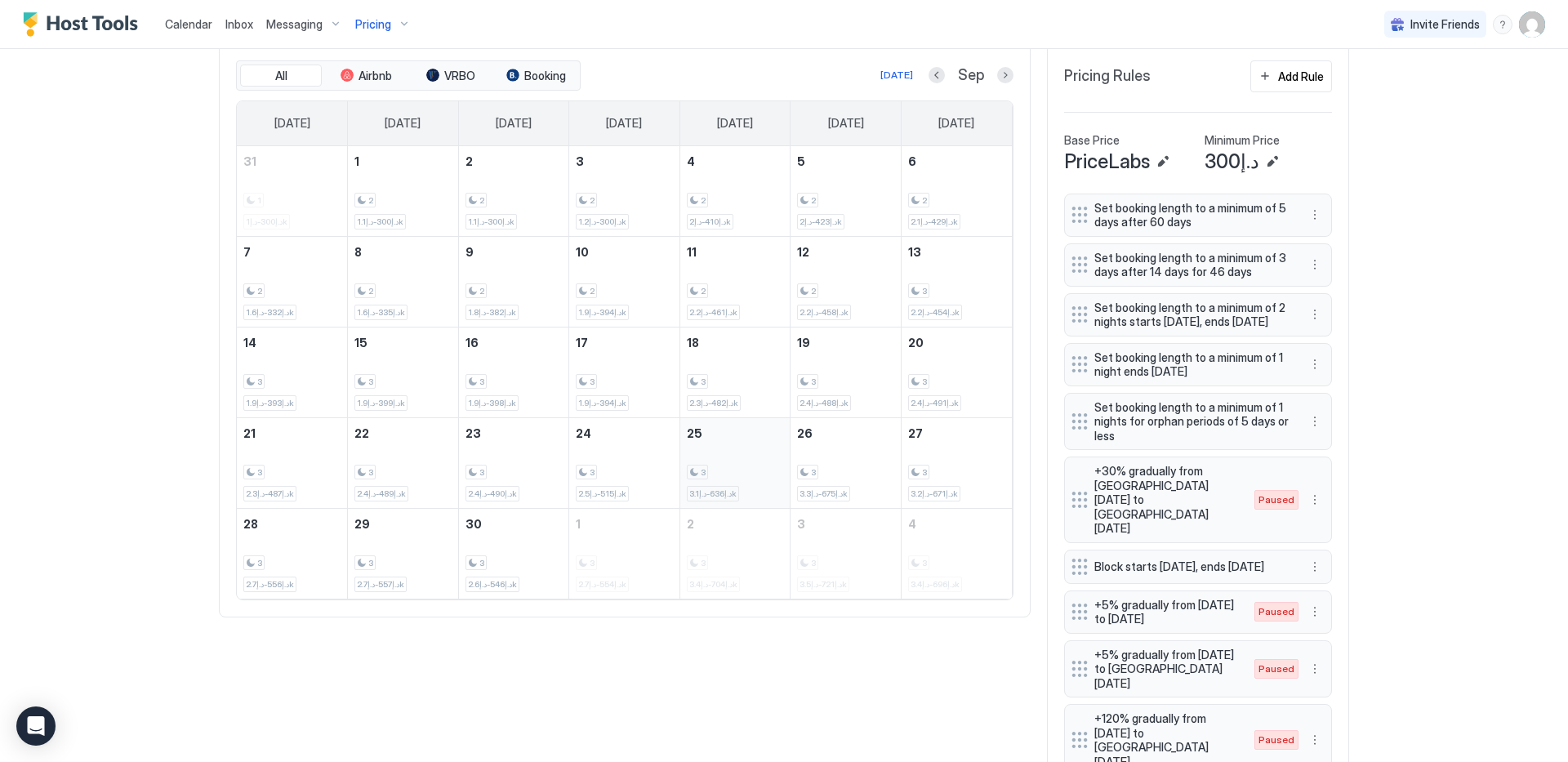
click at [722, 451] on div "3 د.إ636-د.إ3.1k" at bounding box center [736, 463] width 97 height 77
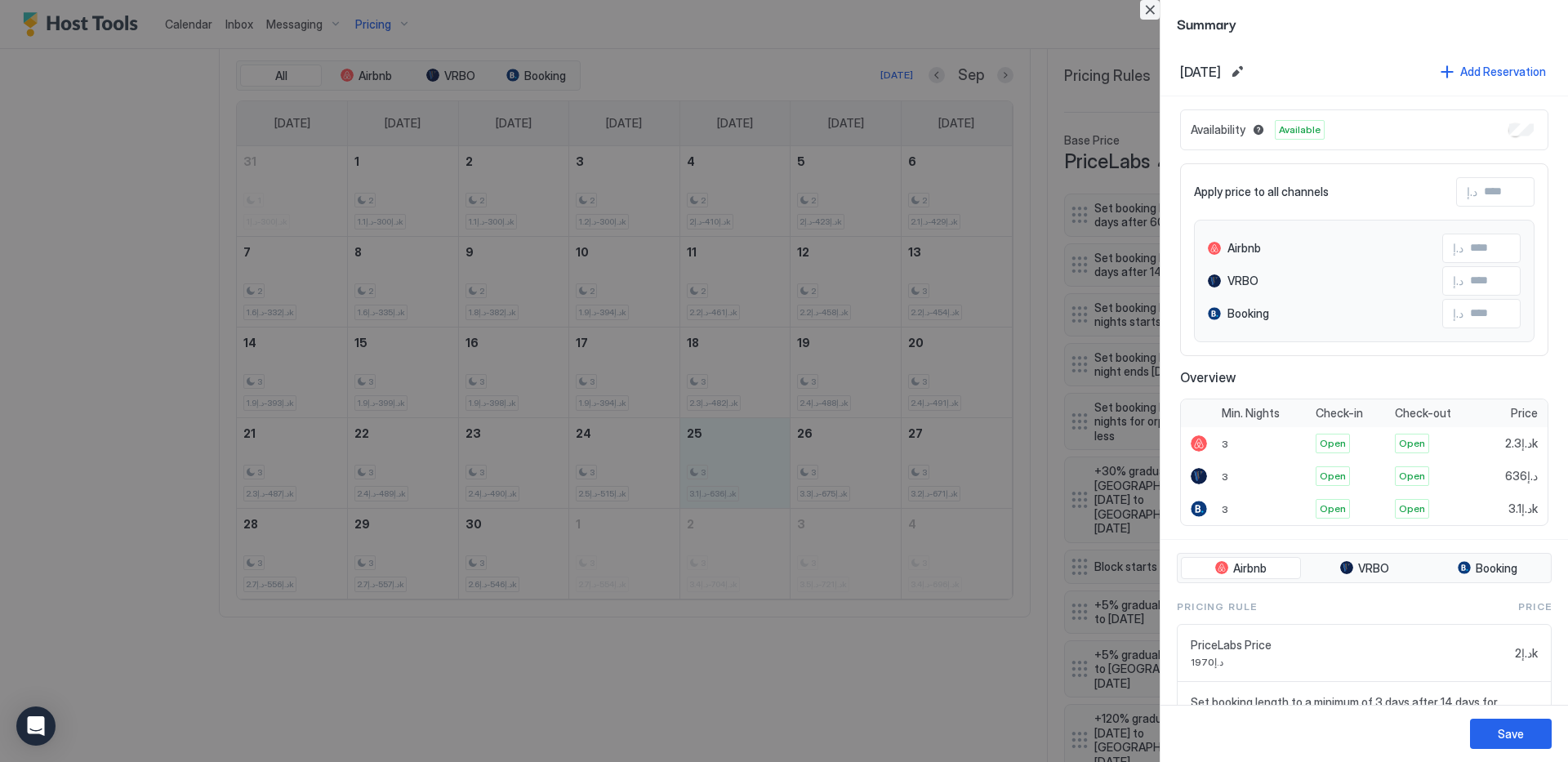
click at [1144, 6] on button "Close" at bounding box center [1150, 9] width 20 height 20
